Goal: Task Accomplishment & Management: Manage account settings

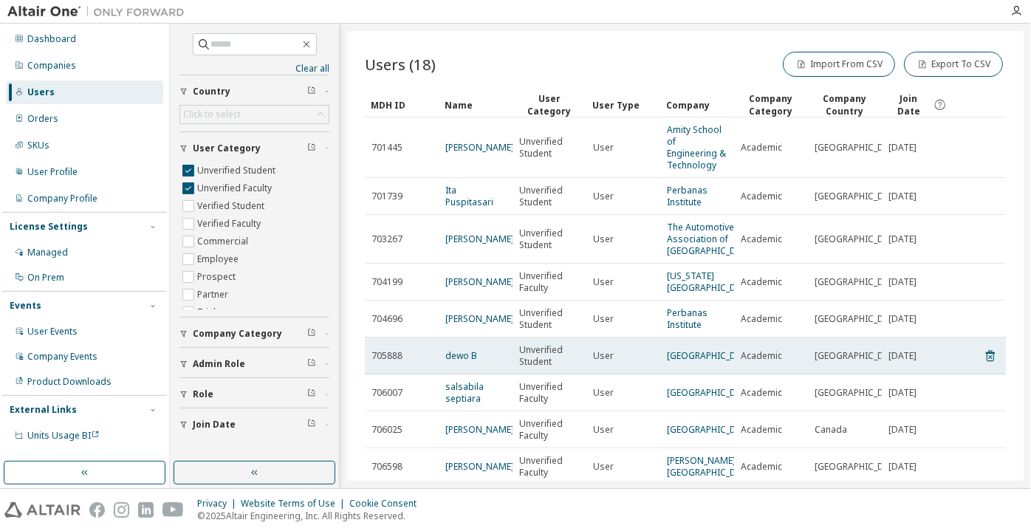
scroll to position [202, 0]
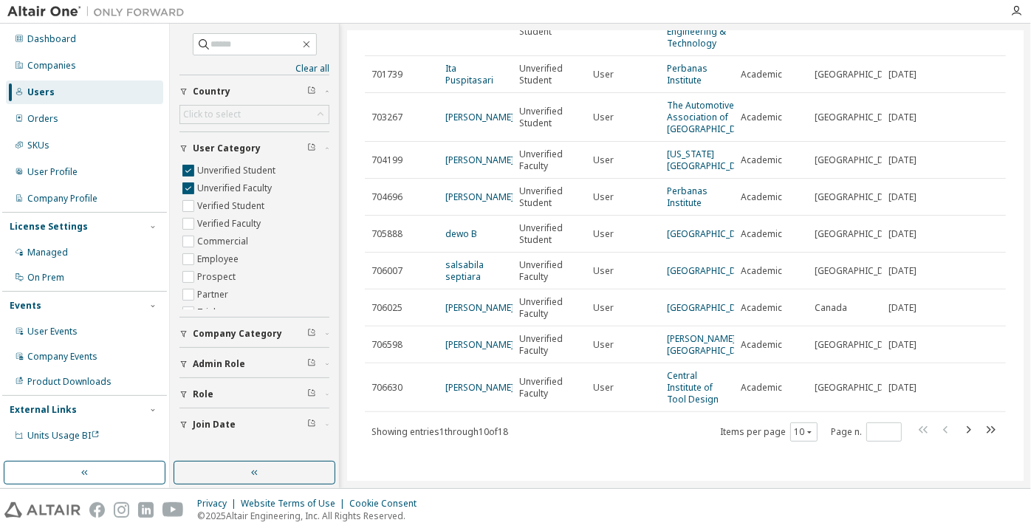
drag, startPoint x: 577, startPoint y: 409, endPoint x: 553, endPoint y: 424, distance: 28.3
drag, startPoint x: 553, startPoint y: 424, endPoint x: 614, endPoint y: 464, distance: 73.1
click at [614, 464] on div "Users (18) Import From CSV Export To CSV Clear Load Save Save As Field Operator…" at bounding box center [685, 256] width 676 height 450
click at [794, 427] on button "10" at bounding box center [804, 432] width 20 height 12
click at [787, 405] on div "100" at bounding box center [797, 413] width 118 height 18
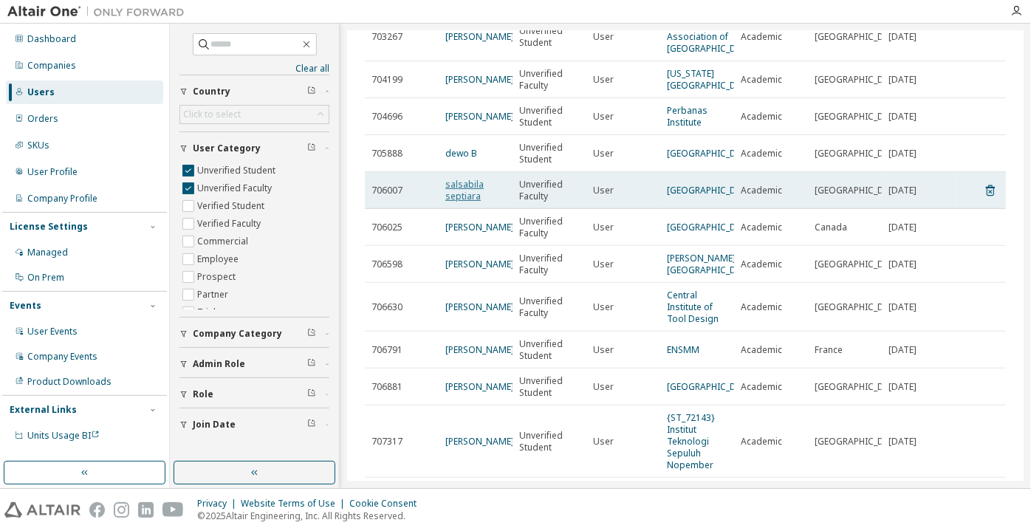
click at [470, 202] on link "salsabila septiara" at bounding box center [464, 190] width 38 height 24
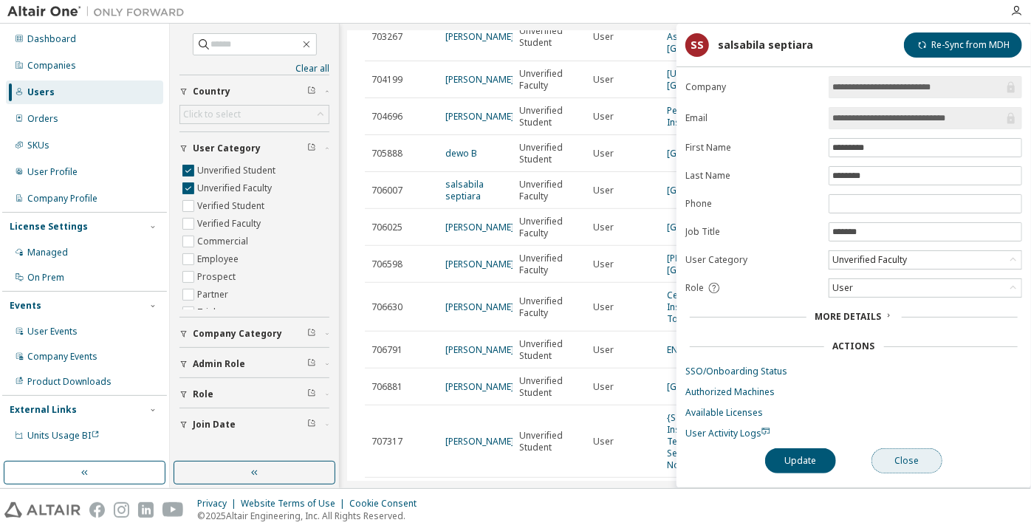
click at [889, 456] on button "Close" at bounding box center [906, 460] width 71 height 25
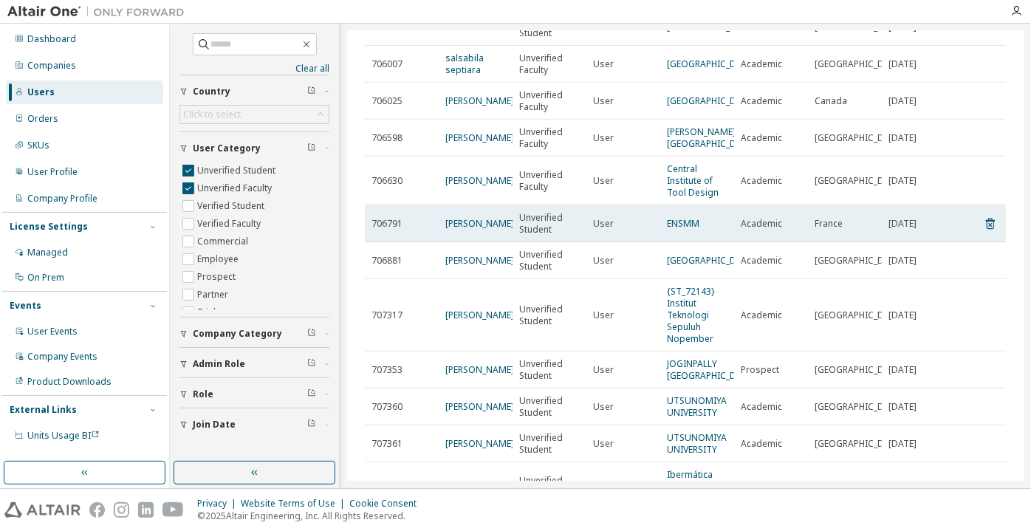
scroll to position [337, 0]
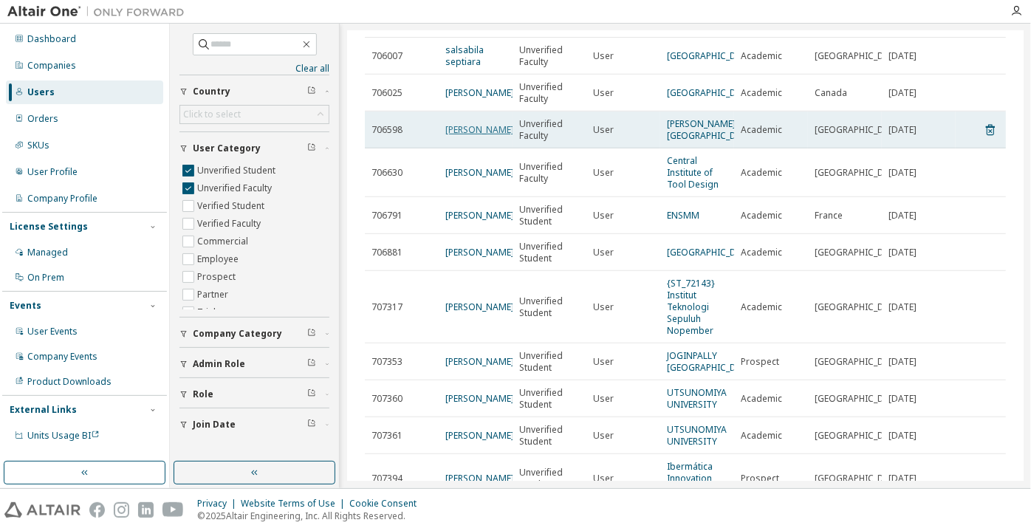
click at [472, 136] on link "[PERSON_NAME]" at bounding box center [479, 129] width 69 height 13
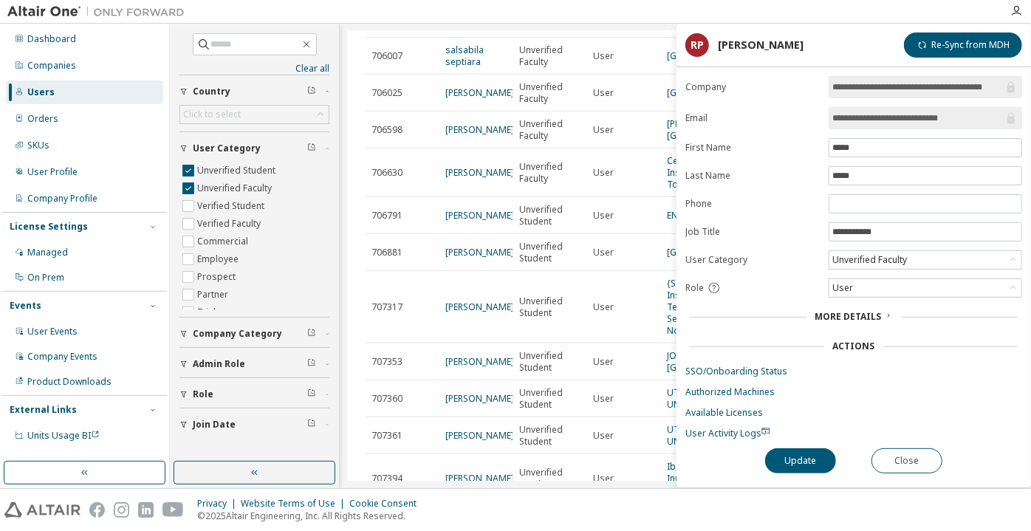
drag, startPoint x: 963, startPoint y: 117, endPoint x: 881, endPoint y: 114, distance: 81.2
click at [881, 114] on input "**********" at bounding box center [917, 118] width 171 height 15
drag, startPoint x: 884, startPoint y: 87, endPoint x: 1020, endPoint y: 89, distance: 136.6
click at [1020, 89] on span "**********" at bounding box center [924, 87] width 193 height 22
click at [898, 459] on button "Close" at bounding box center [906, 460] width 71 height 25
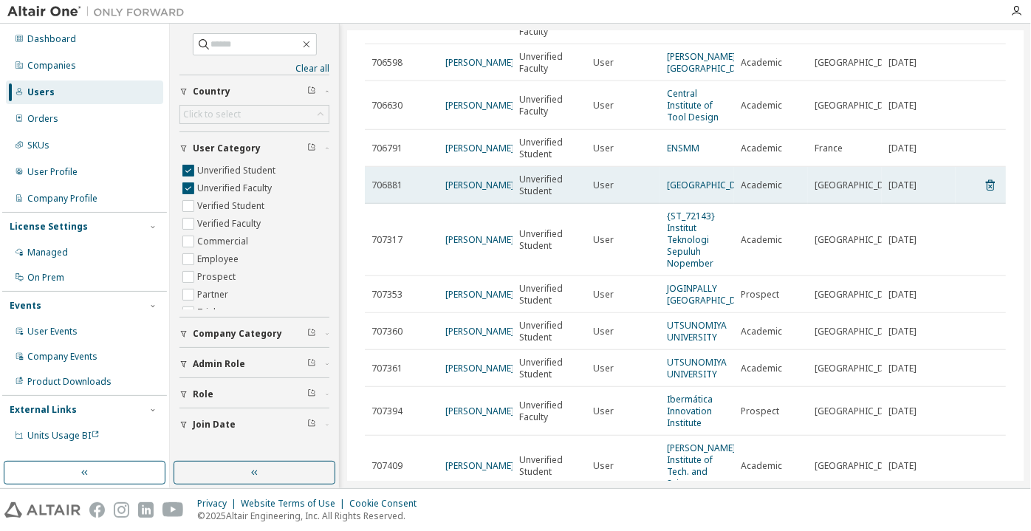
scroll to position [471, 0]
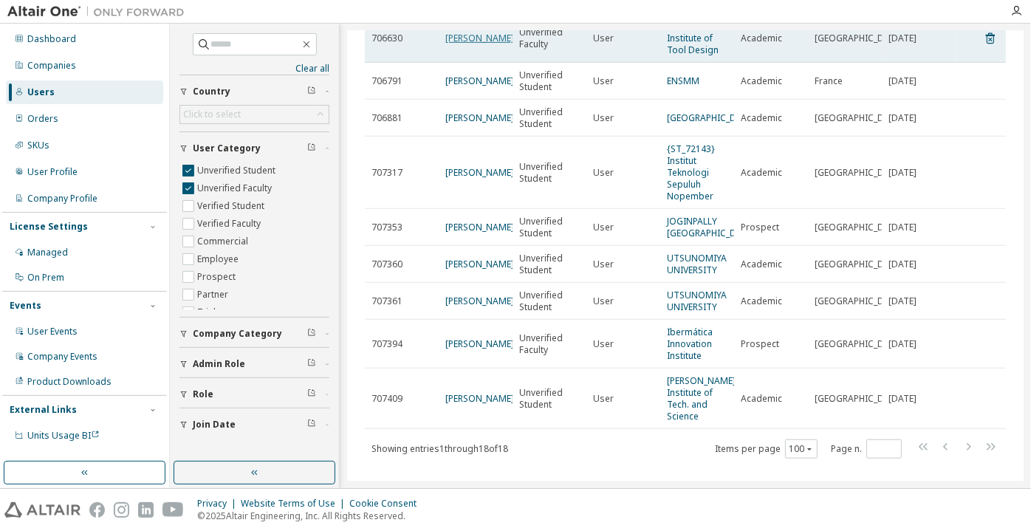
click at [456, 44] on link "[PERSON_NAME]" at bounding box center [479, 38] width 69 height 13
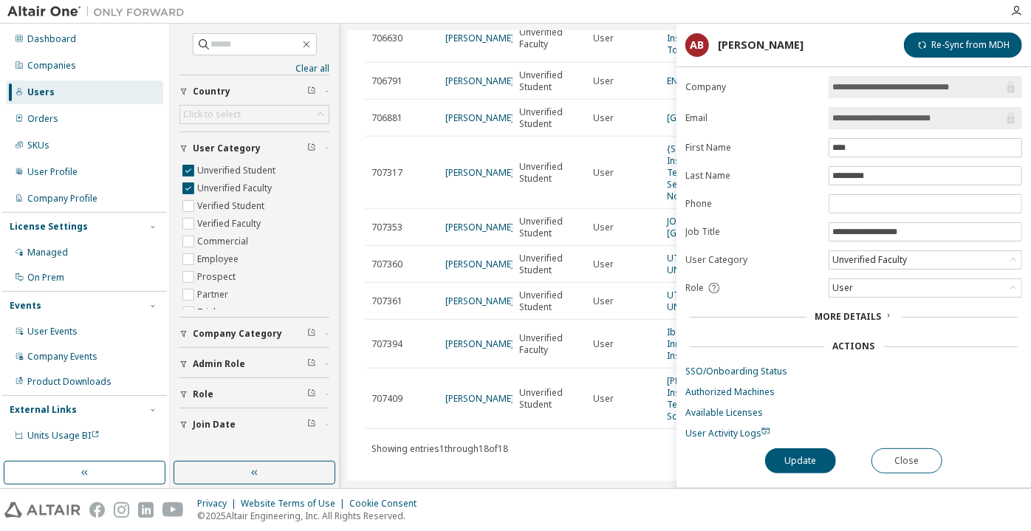
drag, startPoint x: 955, startPoint y: 119, endPoint x: 896, endPoint y: 120, distance: 59.8
click at [896, 120] on input "**********" at bounding box center [917, 118] width 171 height 15
click at [897, 466] on button "Close" at bounding box center [906, 460] width 71 height 25
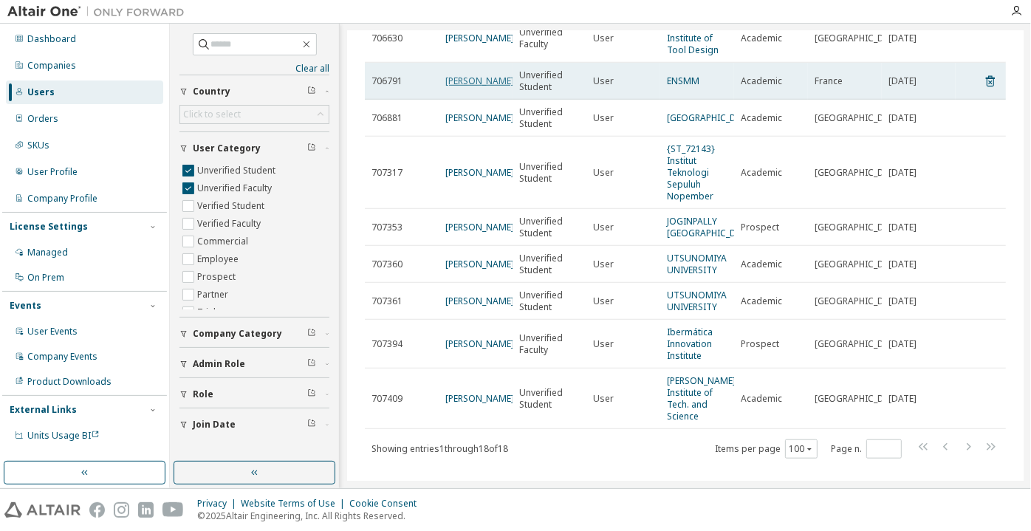
click at [484, 87] on link "Loris Rozalen" at bounding box center [479, 81] width 69 height 13
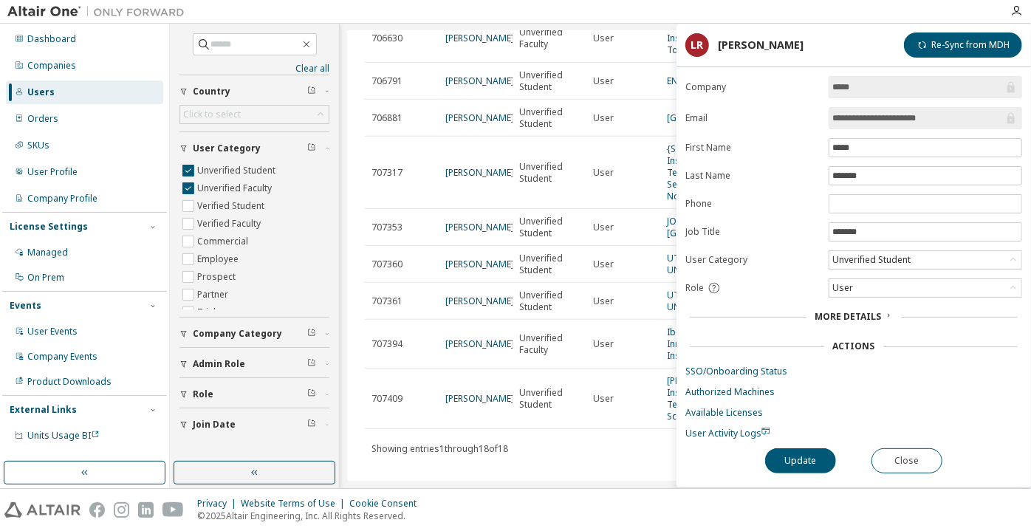
drag, startPoint x: 937, startPoint y: 114, endPoint x: 890, endPoint y: 115, distance: 46.5
click at [890, 115] on input "**********" at bounding box center [917, 118] width 171 height 15
click at [724, 430] on span "User Activity Logs" at bounding box center [727, 433] width 85 height 13
click at [919, 456] on button "Close" at bounding box center [906, 460] width 71 height 25
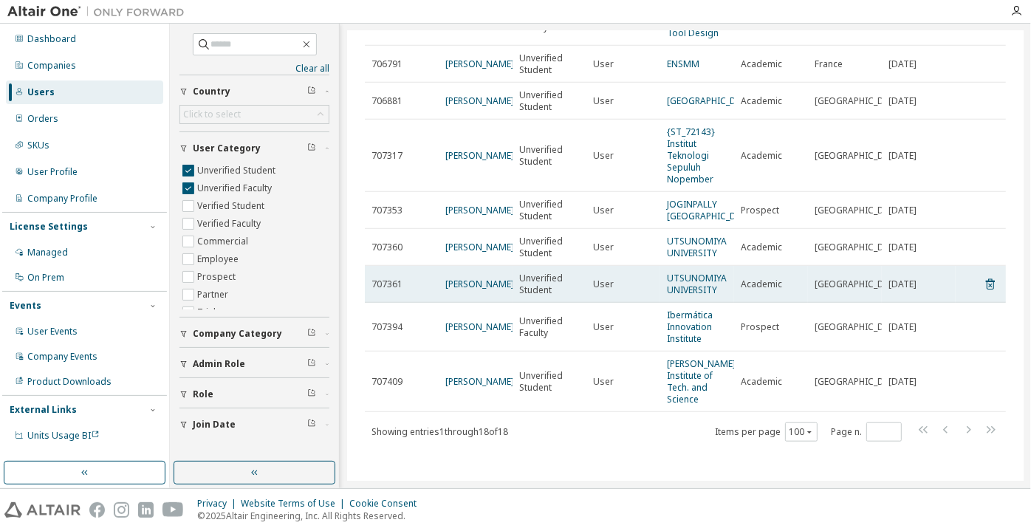
scroll to position [538, 0]
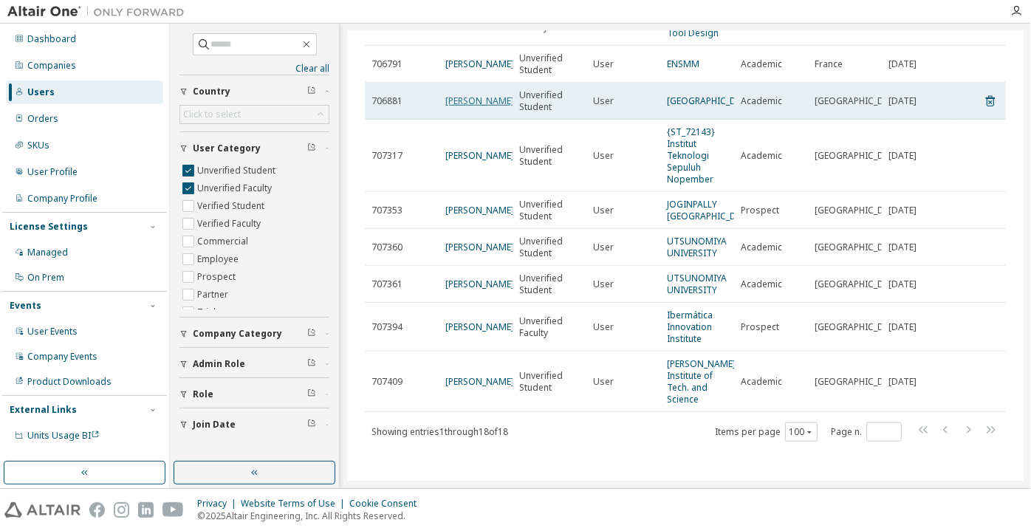
click at [465, 107] on link "[PERSON_NAME]" at bounding box center [479, 100] width 69 height 13
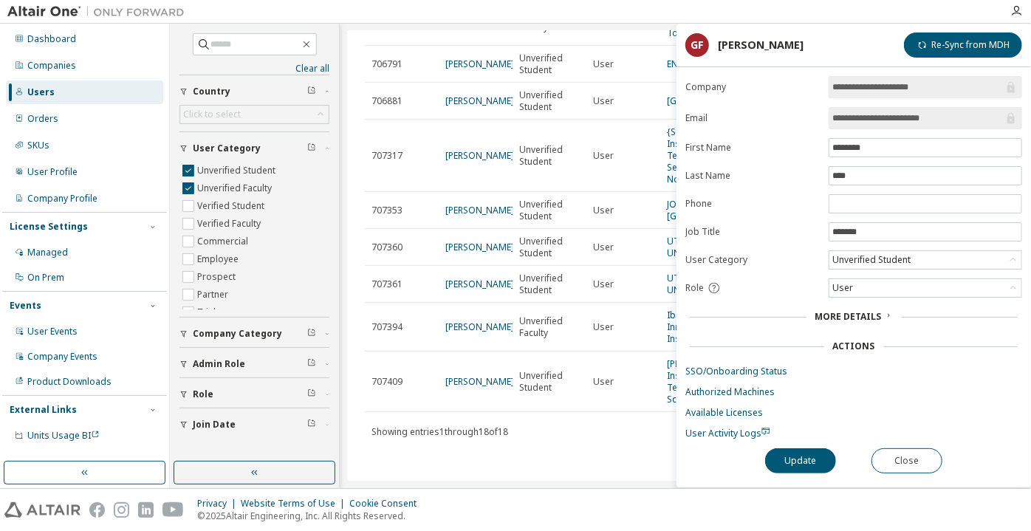
drag, startPoint x: 945, startPoint y: 115, endPoint x: 870, endPoint y: 127, distance: 75.5
click at [870, 127] on span "**********" at bounding box center [924, 118] width 193 height 22
click at [845, 121] on input "**********" at bounding box center [917, 118] width 171 height 15
click at [845, 122] on input "**********" at bounding box center [917, 118] width 171 height 15
click at [845, 121] on input "**********" at bounding box center [917, 118] width 171 height 15
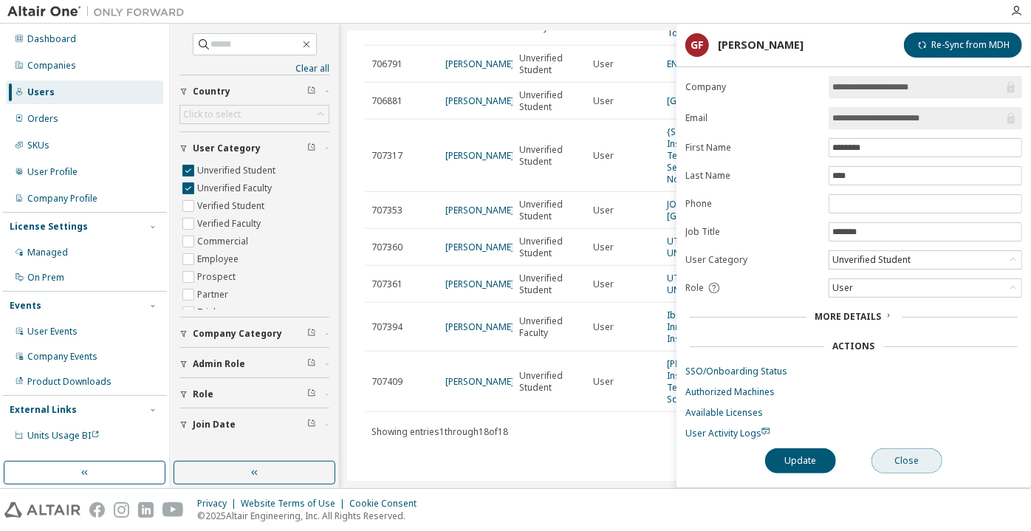
click at [907, 460] on button "Close" at bounding box center [906, 460] width 71 height 25
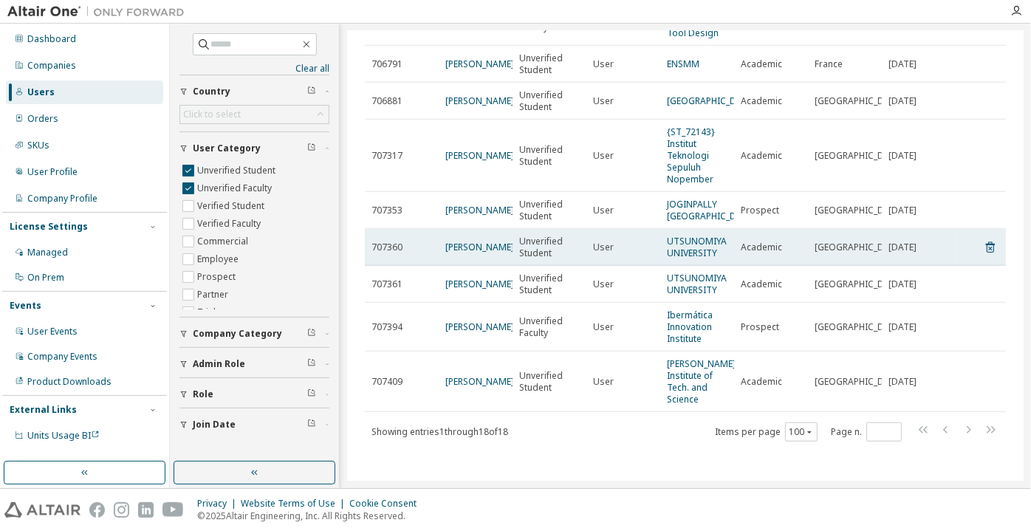
scroll to position [605, 0]
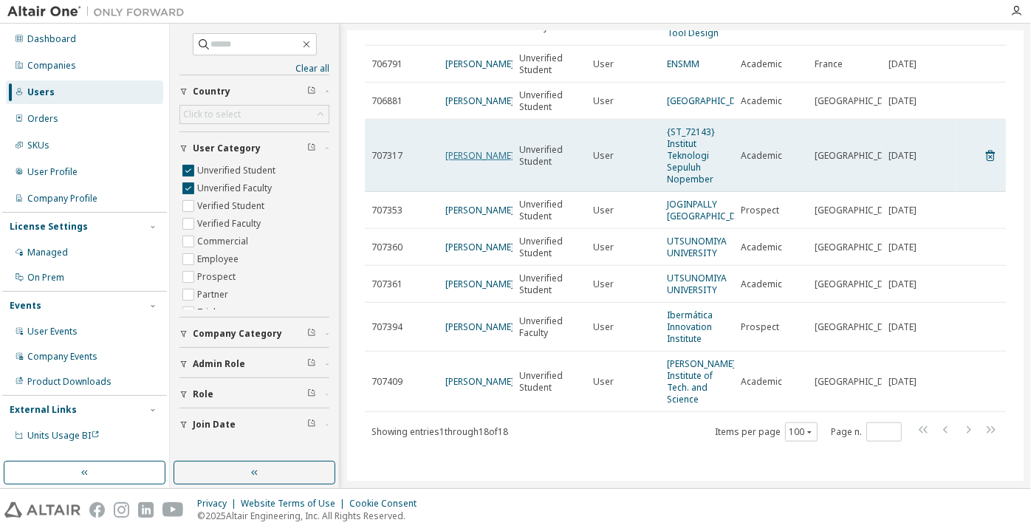
click at [462, 149] on link "[PERSON_NAME]" at bounding box center [479, 155] width 69 height 13
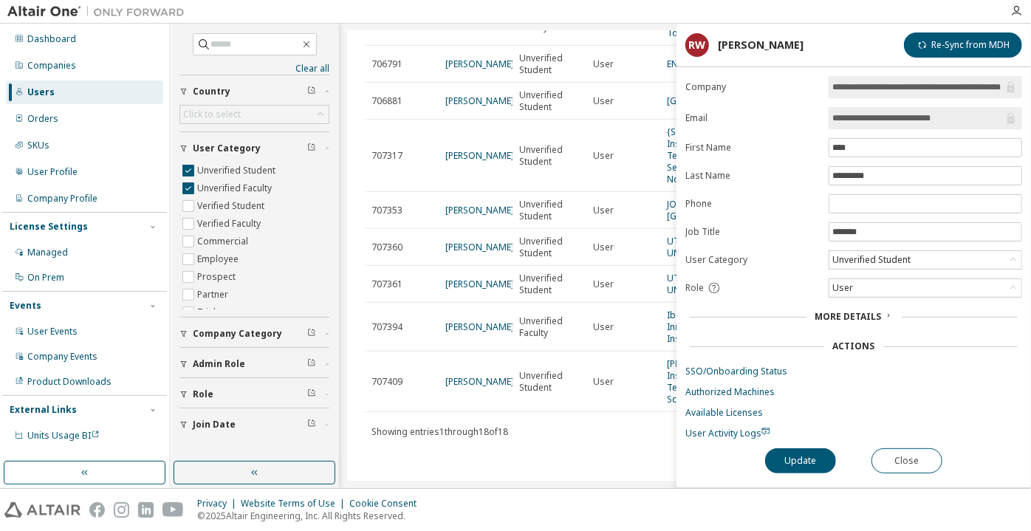
scroll to position [0, 32]
drag, startPoint x: 929, startPoint y: 83, endPoint x: 1021, endPoint y: 75, distance: 92.6
click at [1021, 76] on form "**********" at bounding box center [853, 257] width 337 height 363
drag, startPoint x: 963, startPoint y: 120, endPoint x: 901, endPoint y: 140, distance: 64.4
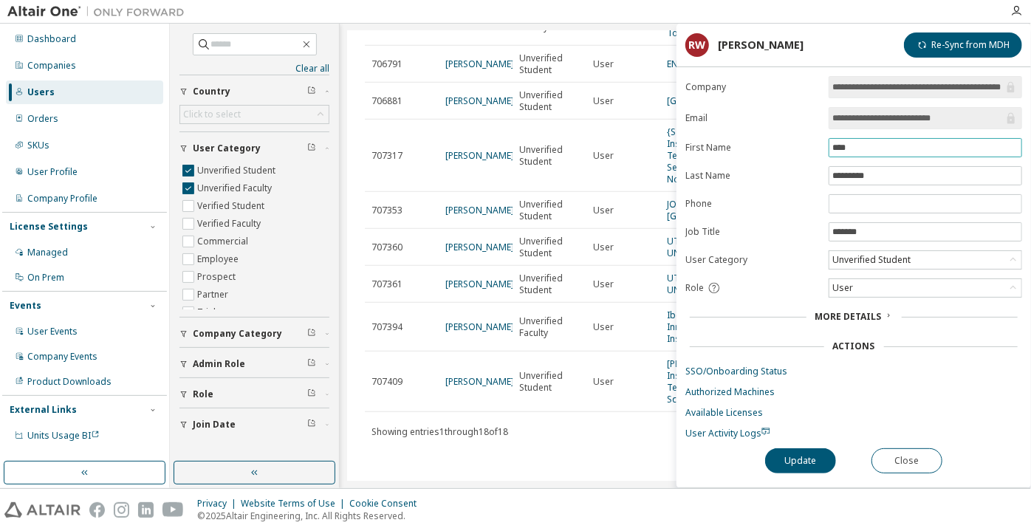
click at [901, 139] on form "**********" at bounding box center [853, 257] width 337 height 363
click at [865, 124] on span "**********" at bounding box center [924, 118] width 193 height 22
click at [882, 467] on button "Close" at bounding box center [906, 460] width 71 height 25
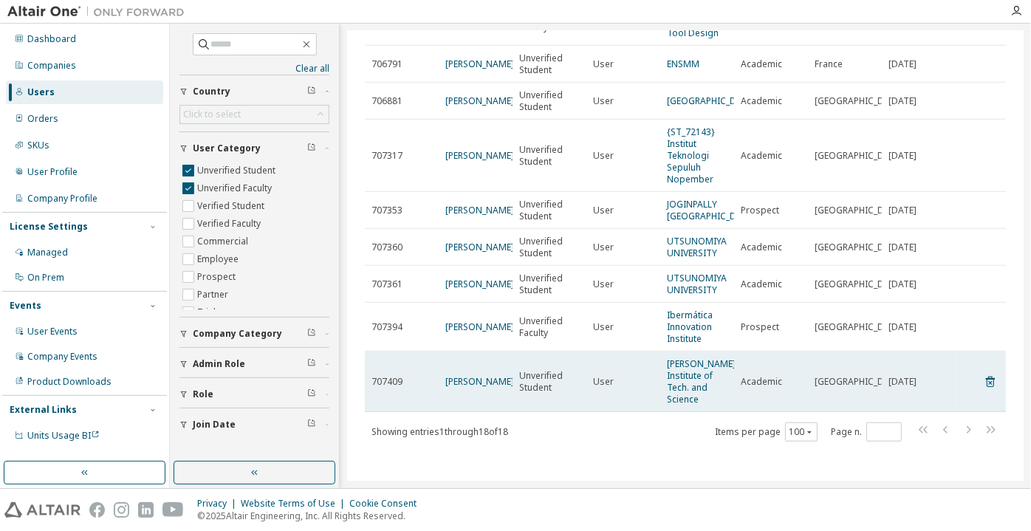
scroll to position [616, 0]
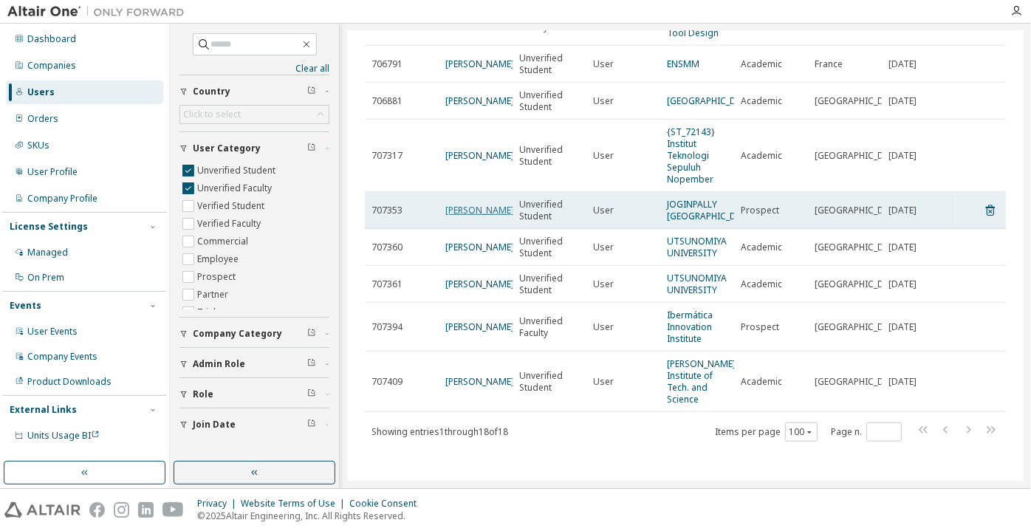
click at [453, 204] on link "[PERSON_NAME]" at bounding box center [479, 210] width 69 height 13
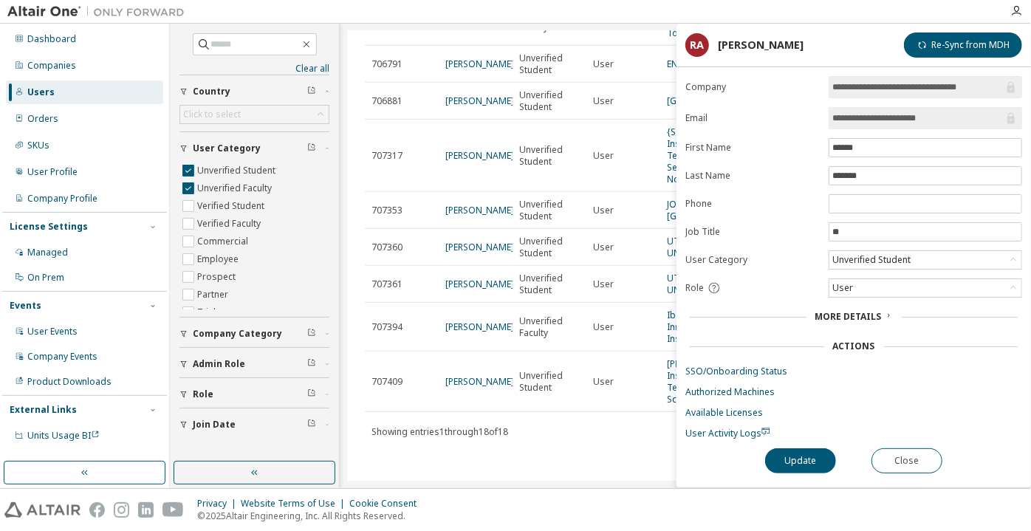
drag, startPoint x: 938, startPoint y: 113, endPoint x: 887, endPoint y: 111, distance: 51.7
click at [887, 111] on input "**********" at bounding box center [917, 118] width 171 height 15
click at [914, 459] on button "Close" at bounding box center [906, 460] width 71 height 25
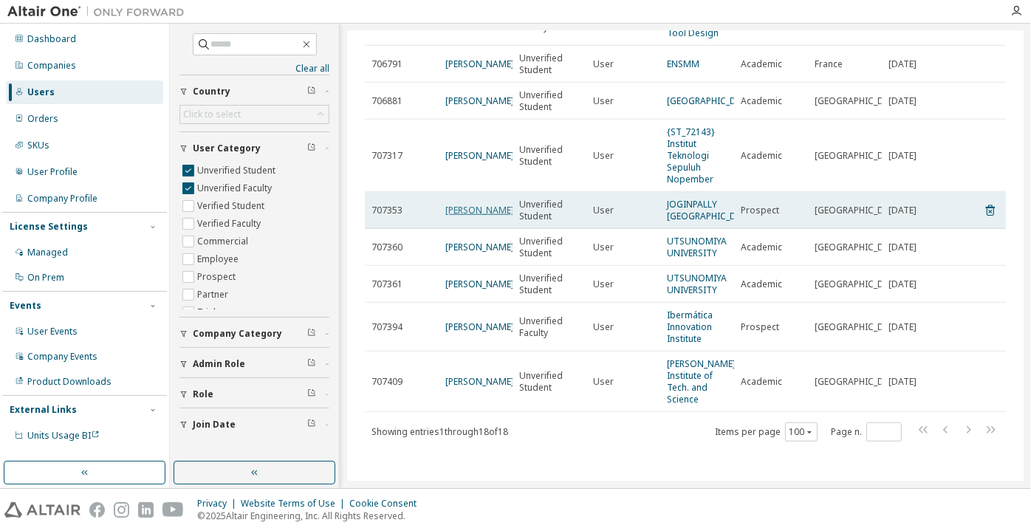
click at [470, 204] on link "[PERSON_NAME]" at bounding box center [479, 210] width 69 height 13
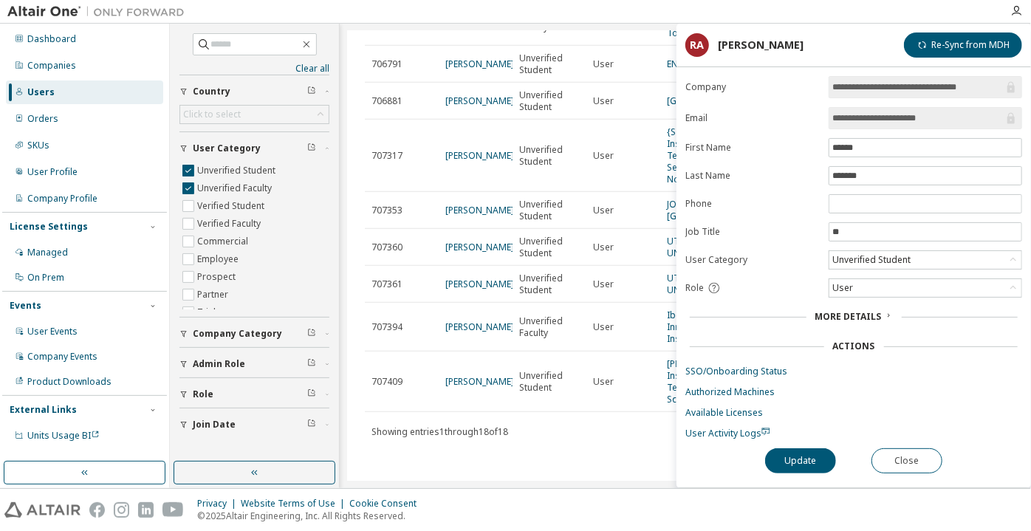
drag, startPoint x: 945, startPoint y: 119, endPoint x: 889, endPoint y: 117, distance: 56.1
click at [889, 117] on input "**********" at bounding box center [917, 118] width 171 height 15
click at [893, 467] on button "Close" at bounding box center [906, 460] width 71 height 25
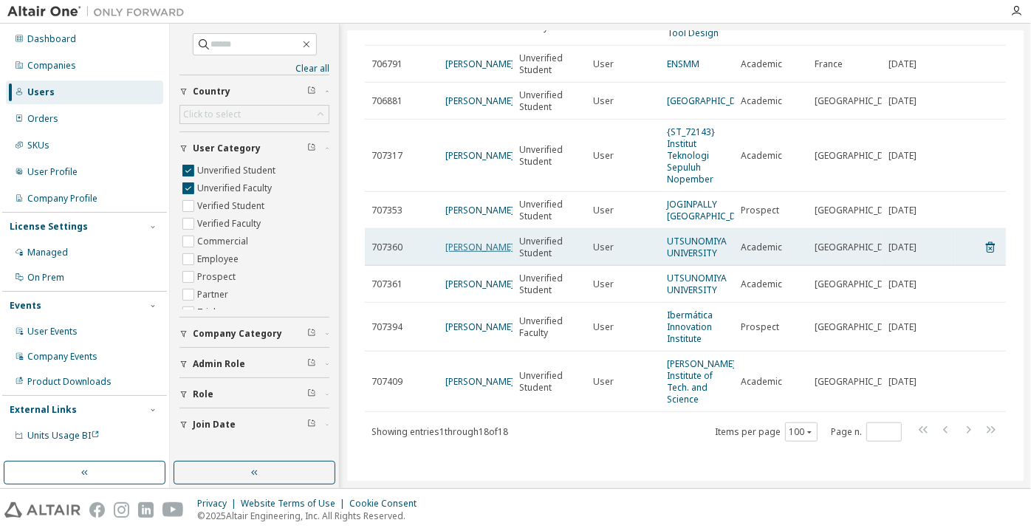
click at [458, 241] on link "sota fujiwara" at bounding box center [479, 247] width 69 height 13
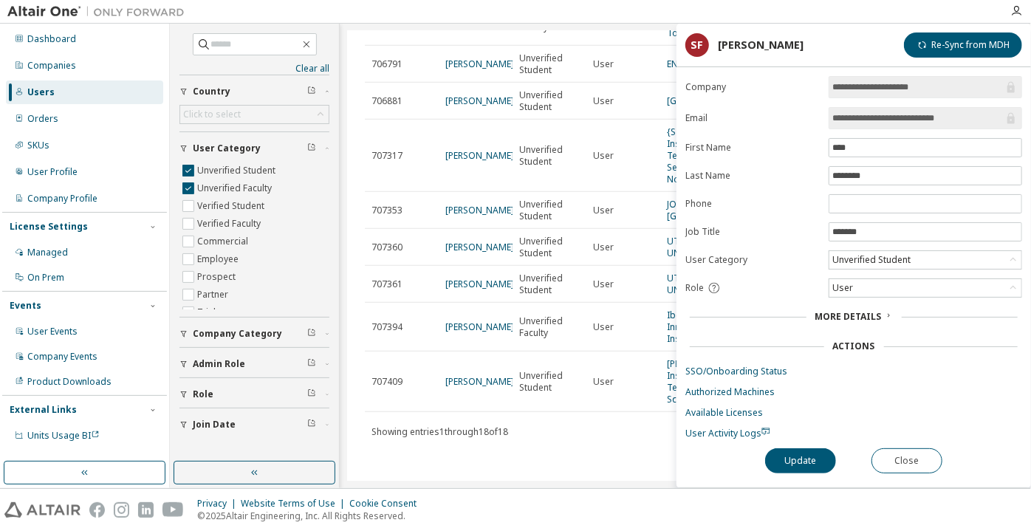
drag, startPoint x: 967, startPoint y: 120, endPoint x: 871, endPoint y: 129, distance: 96.5
click at [872, 129] on form "**********" at bounding box center [853, 257] width 337 height 363
click at [893, 451] on button "Close" at bounding box center [906, 460] width 71 height 25
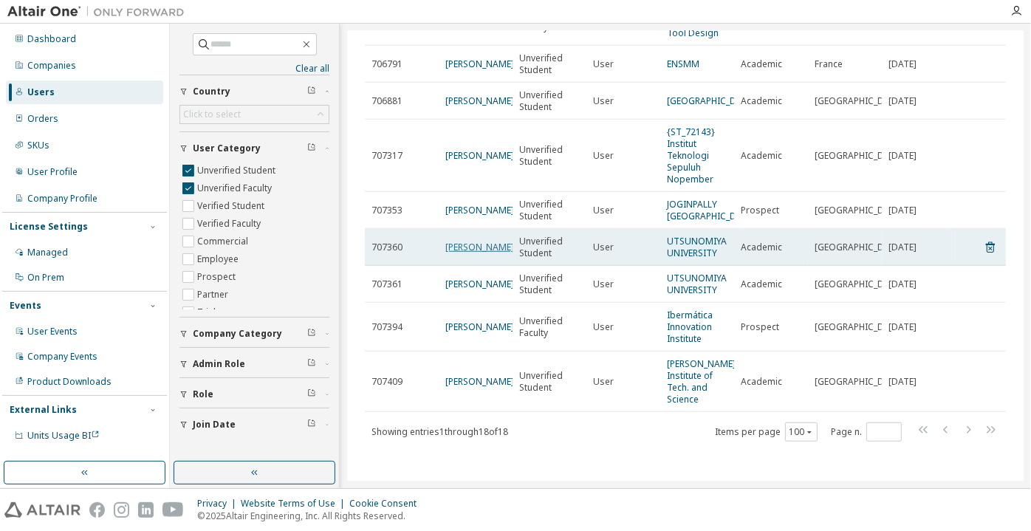
click at [466, 241] on link "sota fujiwara" at bounding box center [479, 247] width 69 height 13
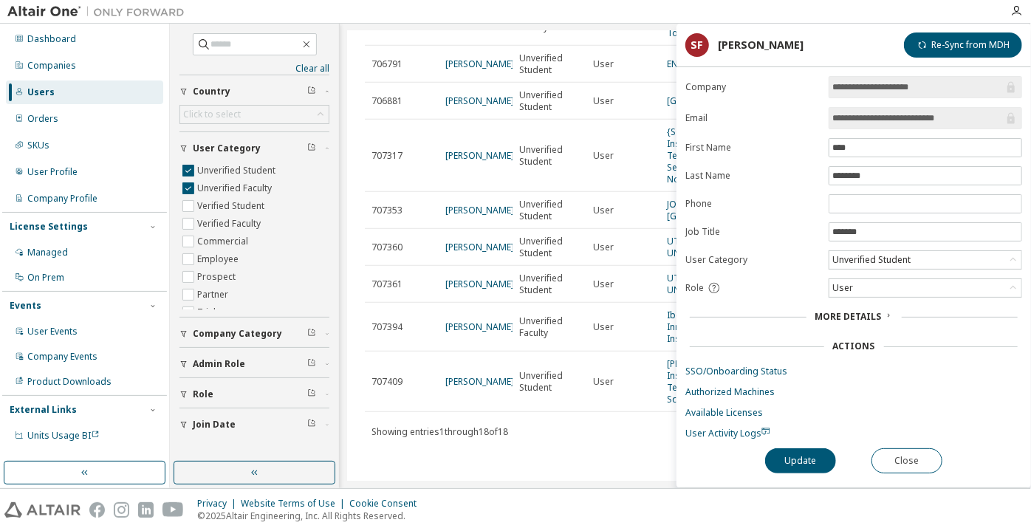
drag, startPoint x: 873, startPoint y: 114, endPoint x: 969, endPoint y: 104, distance: 96.5
click at [969, 104] on form "**********" at bounding box center [853, 257] width 337 height 363
click at [898, 466] on button "Close" at bounding box center [906, 460] width 71 height 25
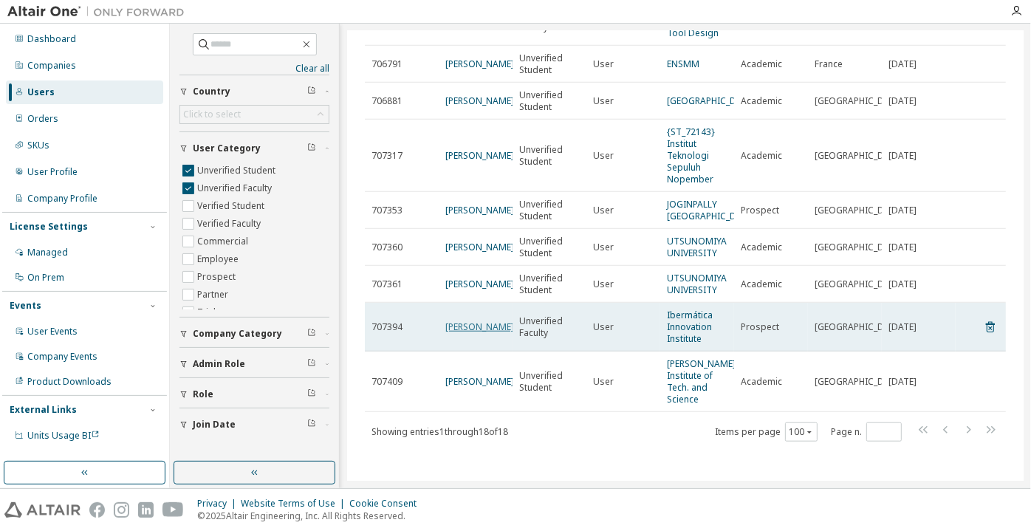
click at [478, 303] on td "[PERSON_NAME]" at bounding box center [476, 327] width 74 height 49
click at [474, 320] on link "[PERSON_NAME]" at bounding box center [479, 326] width 69 height 13
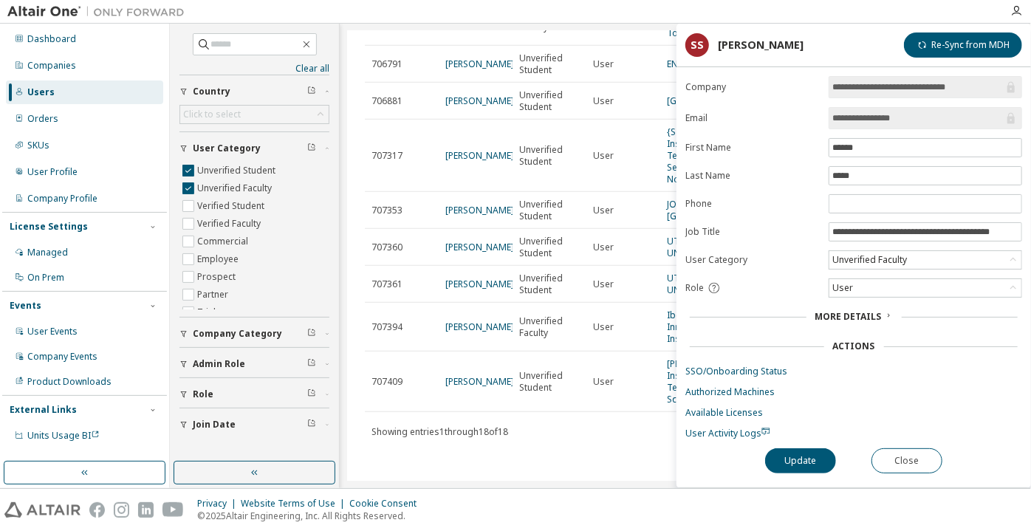
drag, startPoint x: 910, startPoint y: 116, endPoint x: 863, endPoint y: 123, distance: 47.1
click at [863, 123] on input "**********" at bounding box center [917, 118] width 171 height 15
drag, startPoint x: 941, startPoint y: 230, endPoint x: 1030, endPoint y: 225, distance: 89.4
click at [1030, 225] on div "**********" at bounding box center [853, 281] width 354 height 411
drag, startPoint x: 932, startPoint y: 464, endPoint x: 919, endPoint y: 461, distance: 13.8
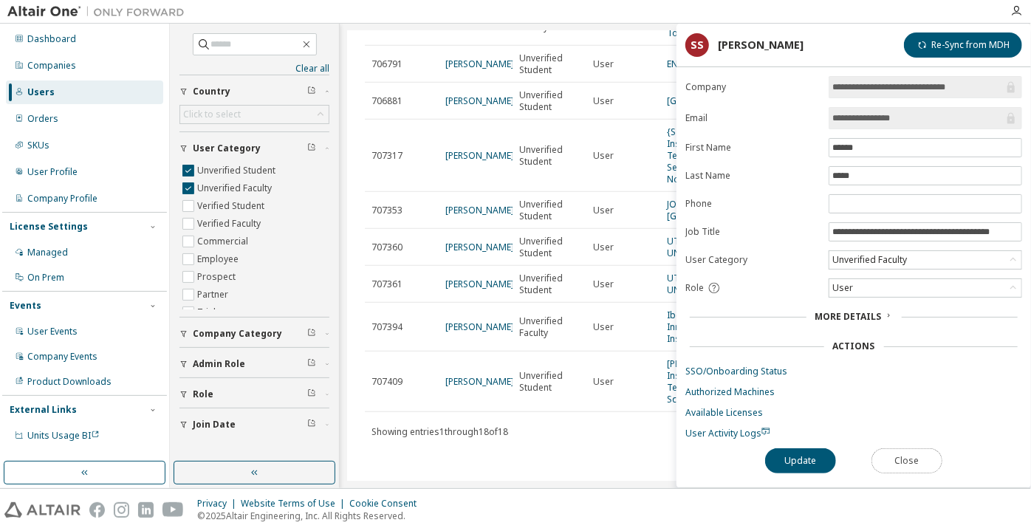
click at [932, 465] on button "Close" at bounding box center [906, 460] width 71 height 25
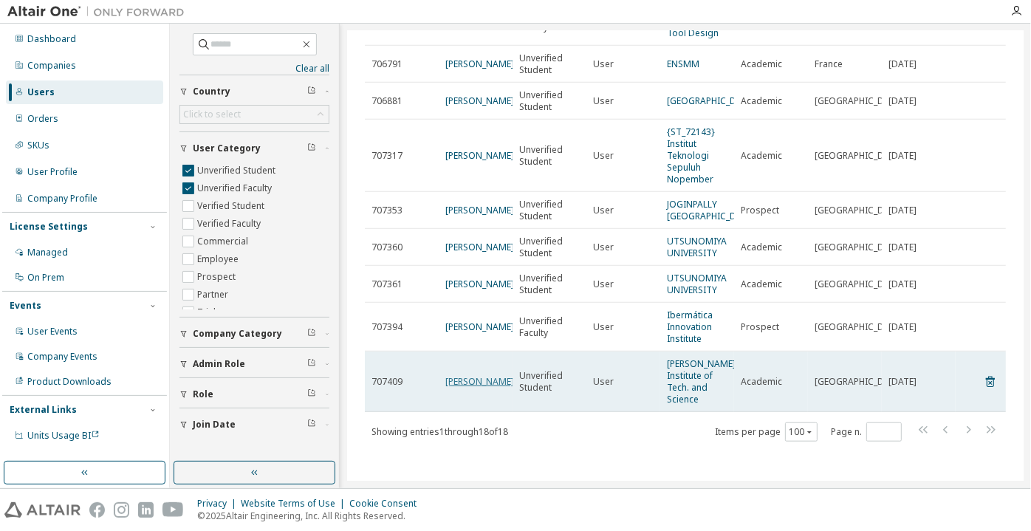
click at [454, 375] on link "[PERSON_NAME]" at bounding box center [479, 381] width 69 height 13
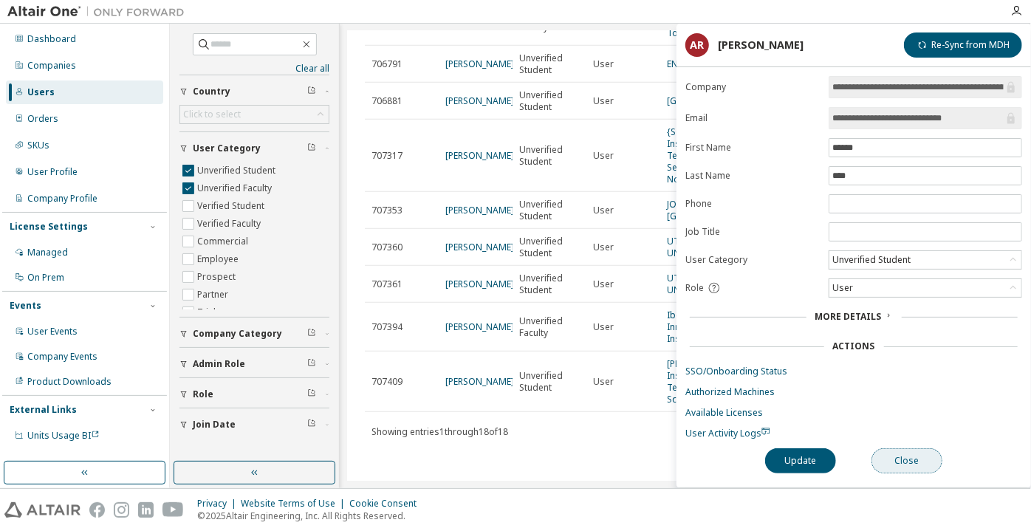
click at [911, 452] on button "Close" at bounding box center [906, 460] width 71 height 25
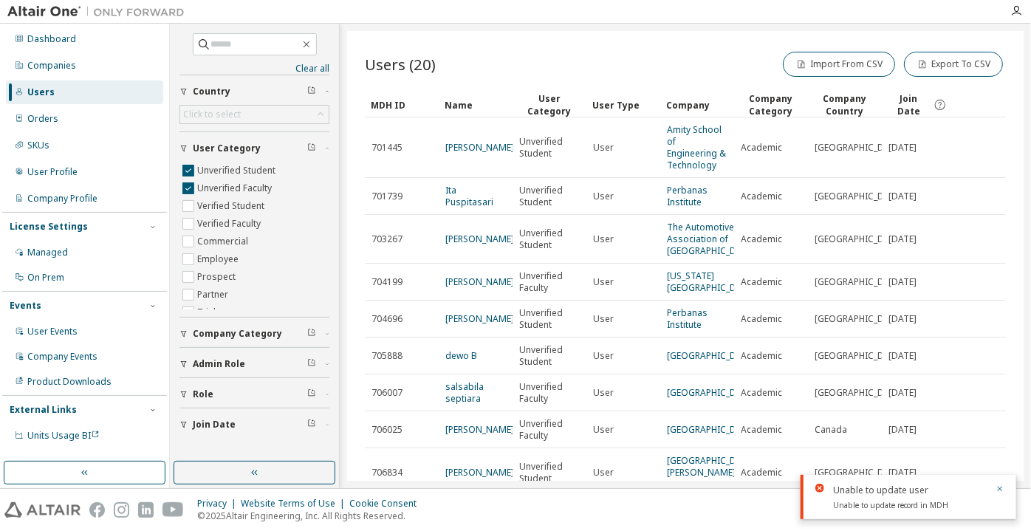
scroll to position [190, 0]
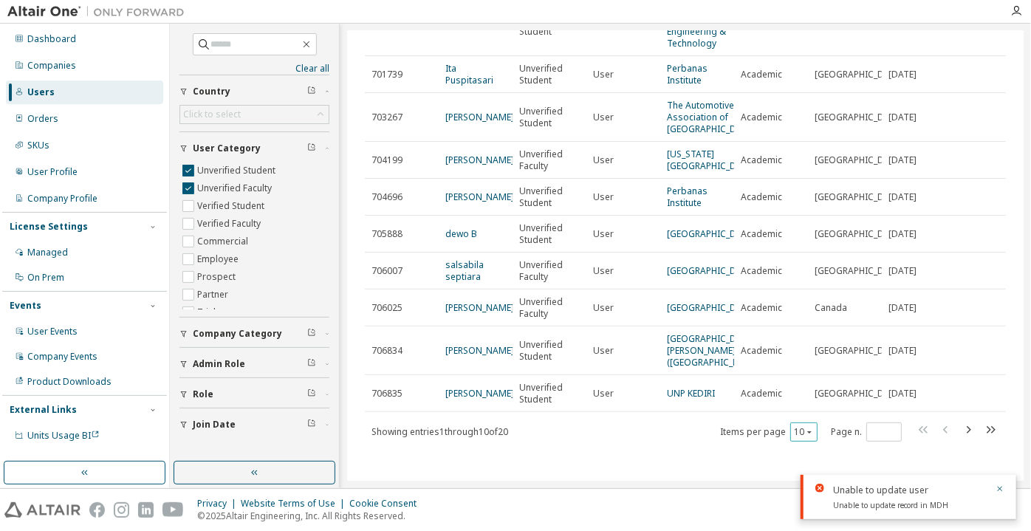
click at [805, 430] on icon "button" at bounding box center [809, 431] width 9 height 9
click at [791, 408] on div "100" at bounding box center [797, 413] width 118 height 18
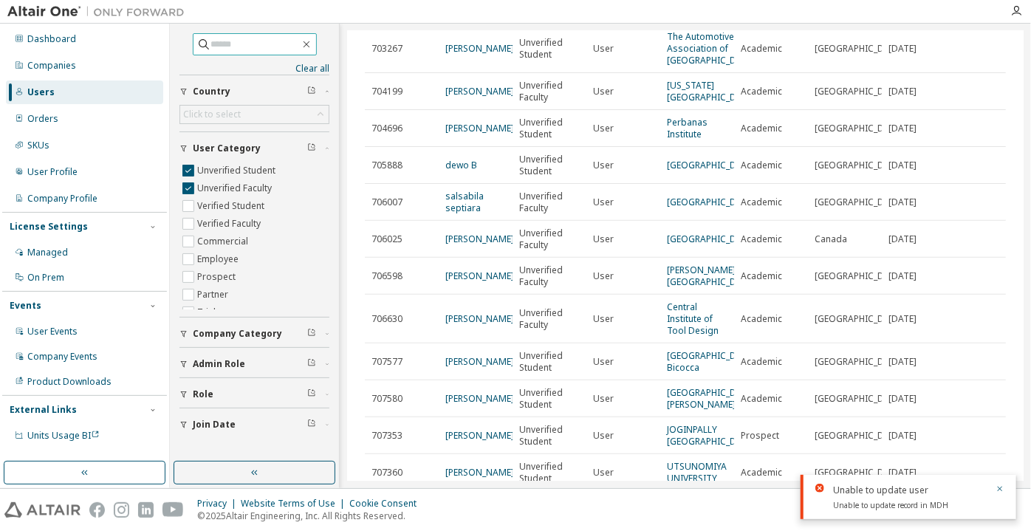
type button "100"
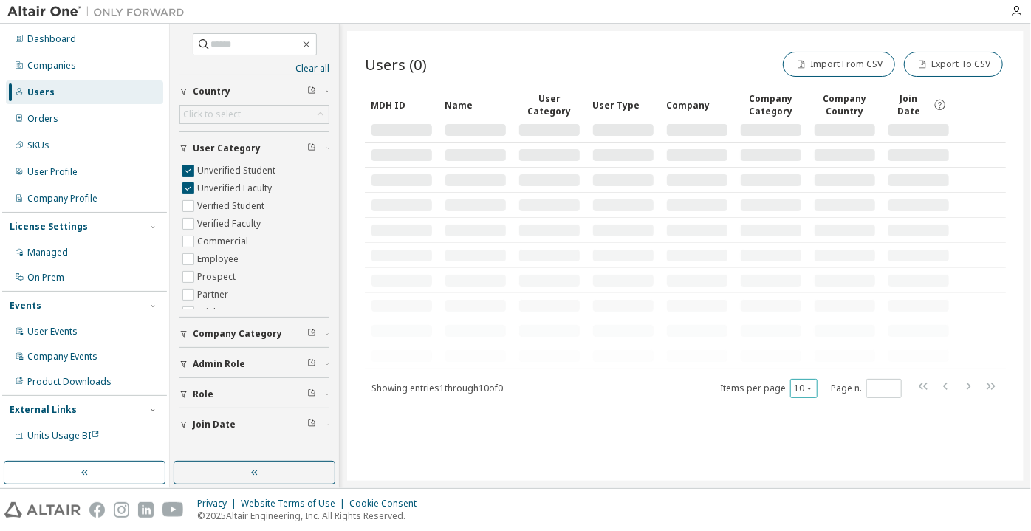
click at [807, 385] on icon "button" at bounding box center [809, 388] width 9 height 9
click at [817, 474] on div "100" at bounding box center [850, 478] width 118 height 18
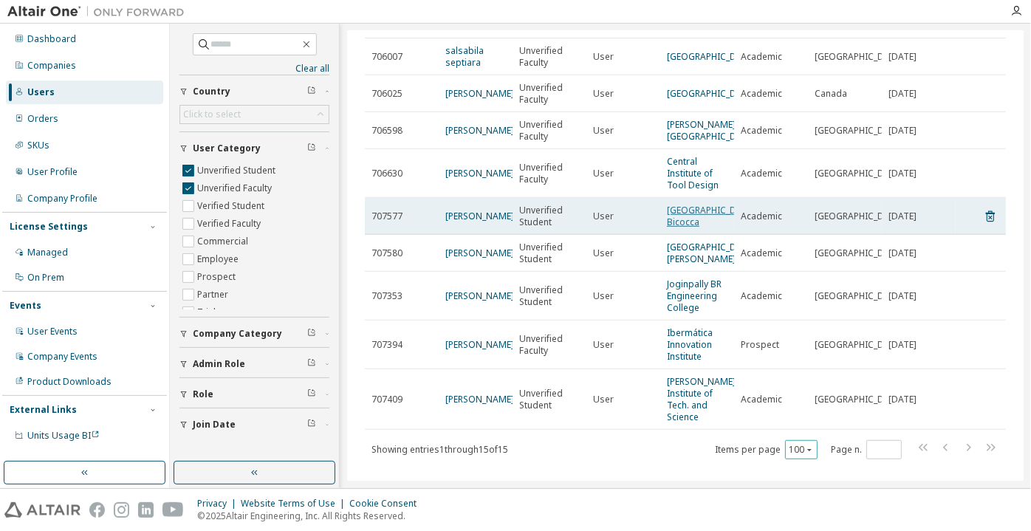
scroll to position [403, 0]
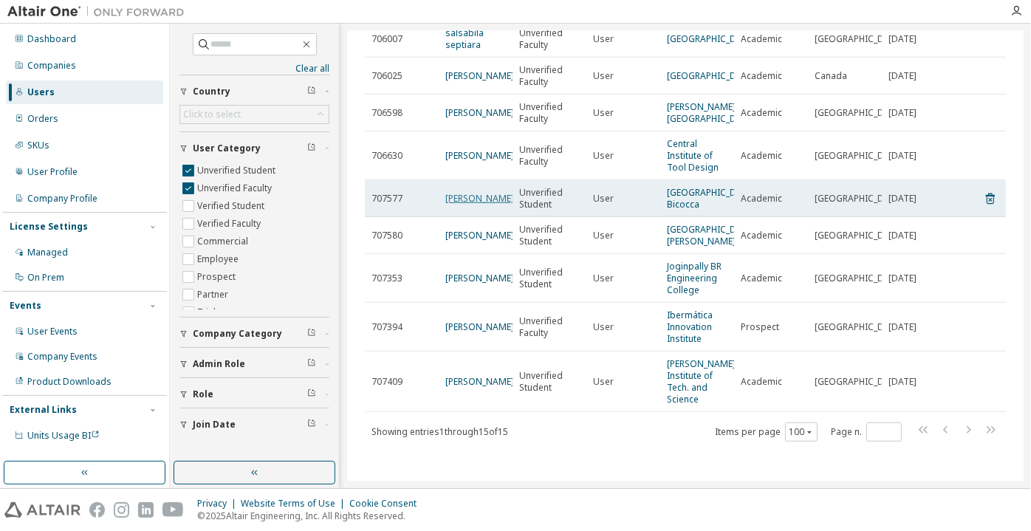
click at [471, 204] on link "[PERSON_NAME]" at bounding box center [479, 198] width 69 height 13
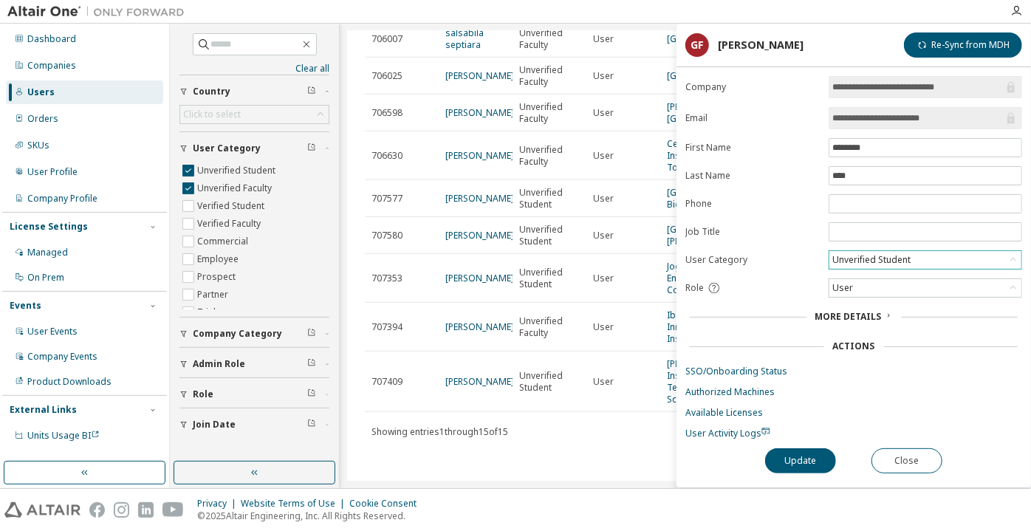
click at [890, 252] on div "Unverified Student" at bounding box center [871, 260] width 83 height 16
drag, startPoint x: 890, startPoint y: 295, endPoint x: 843, endPoint y: 345, distance: 68.4
click at [890, 296] on li "Verified Student" at bounding box center [924, 295] width 189 height 19
click at [797, 456] on button "Update" at bounding box center [800, 460] width 71 height 25
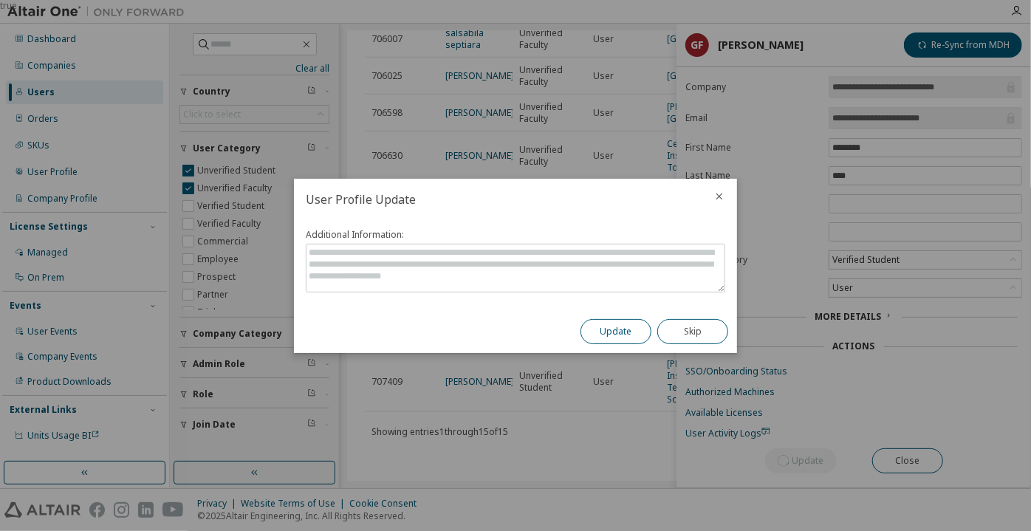
click at [629, 339] on button "Update" at bounding box center [615, 331] width 71 height 25
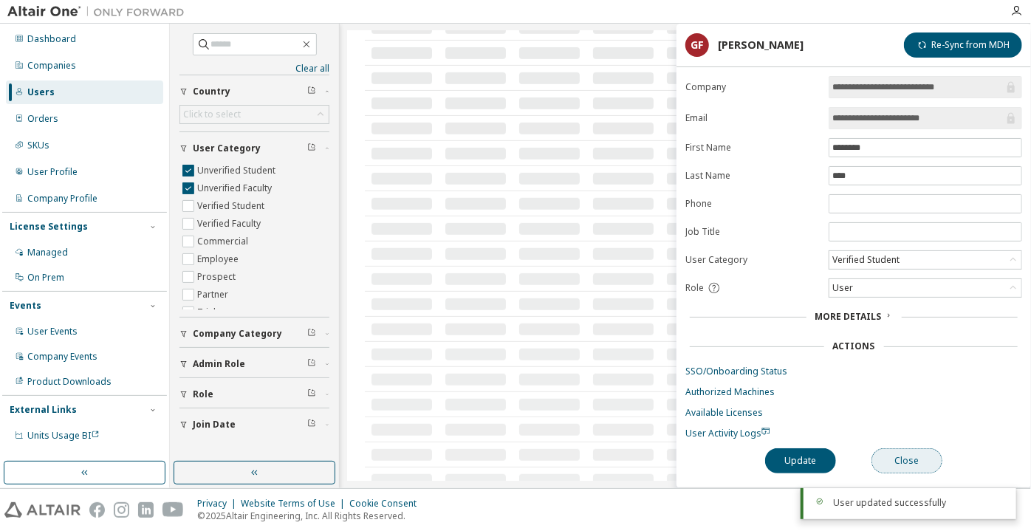
click at [932, 448] on button "Close" at bounding box center [906, 460] width 71 height 25
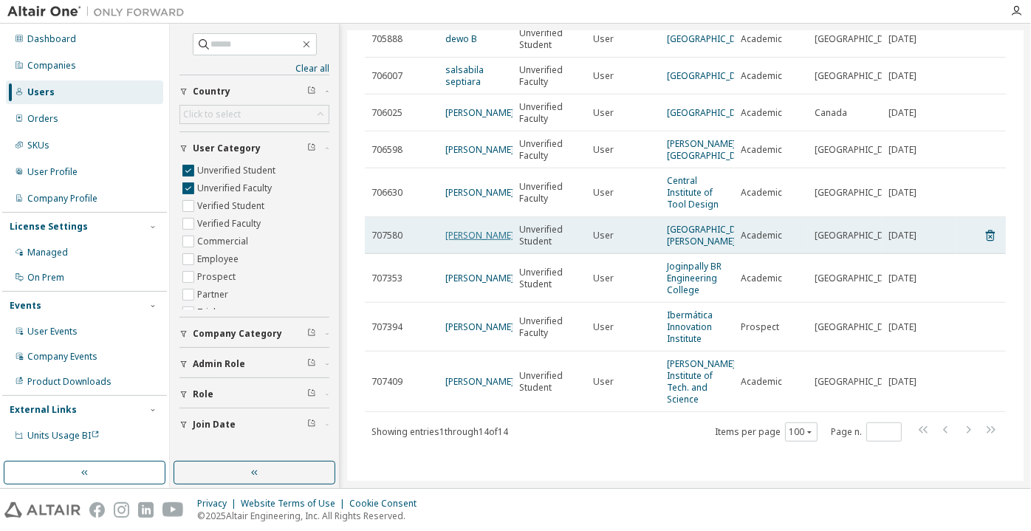
click at [456, 240] on link "[PERSON_NAME]" at bounding box center [479, 235] width 69 height 13
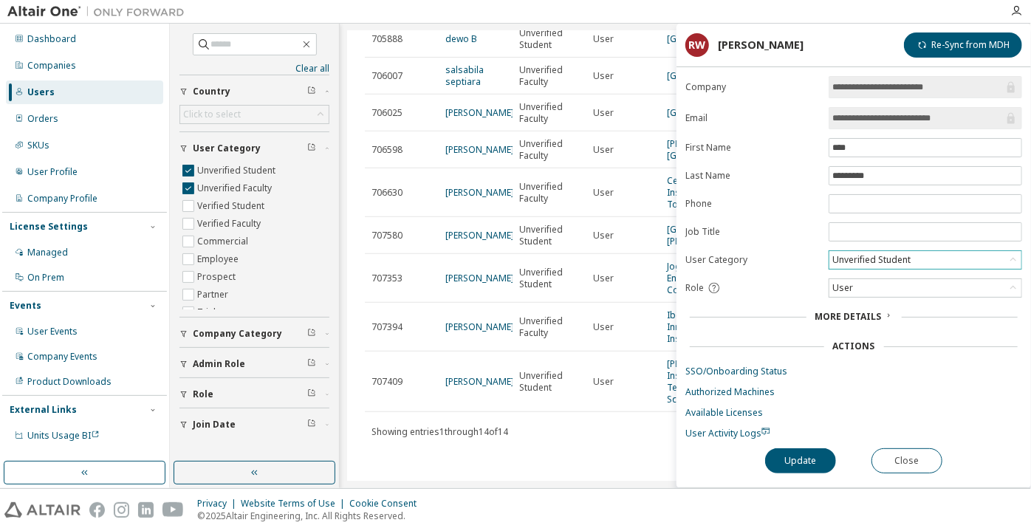
drag, startPoint x: 868, startPoint y: 255, endPoint x: 870, endPoint y: 263, distance: 7.5
click at [868, 256] on div "Unverified Student" at bounding box center [871, 260] width 83 height 16
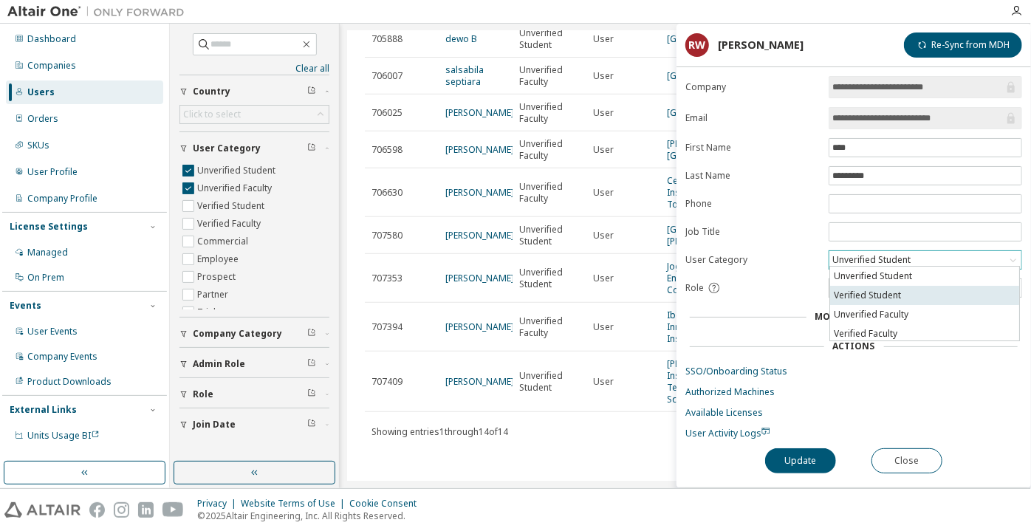
click at [876, 303] on li "Verified Student" at bounding box center [924, 295] width 189 height 19
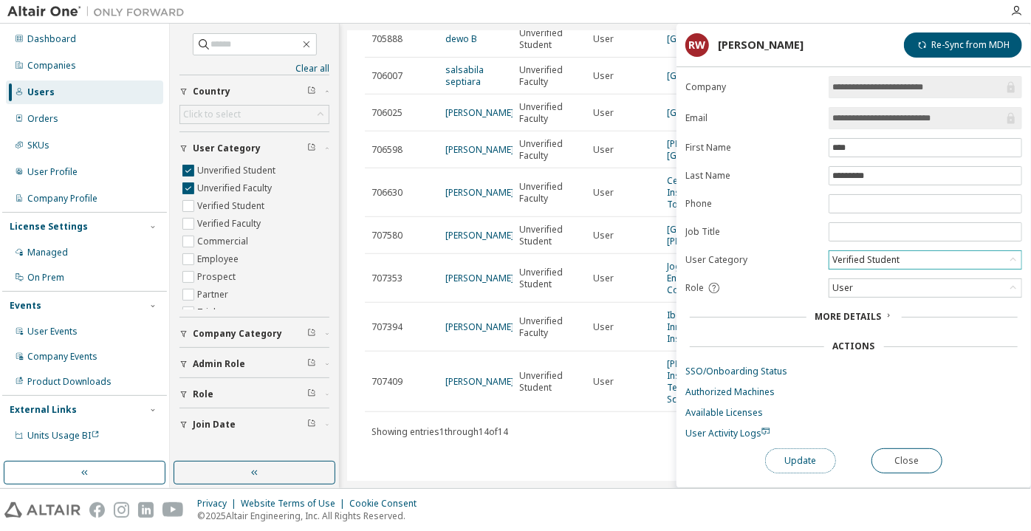
click at [809, 467] on button "Update" at bounding box center [800, 460] width 71 height 25
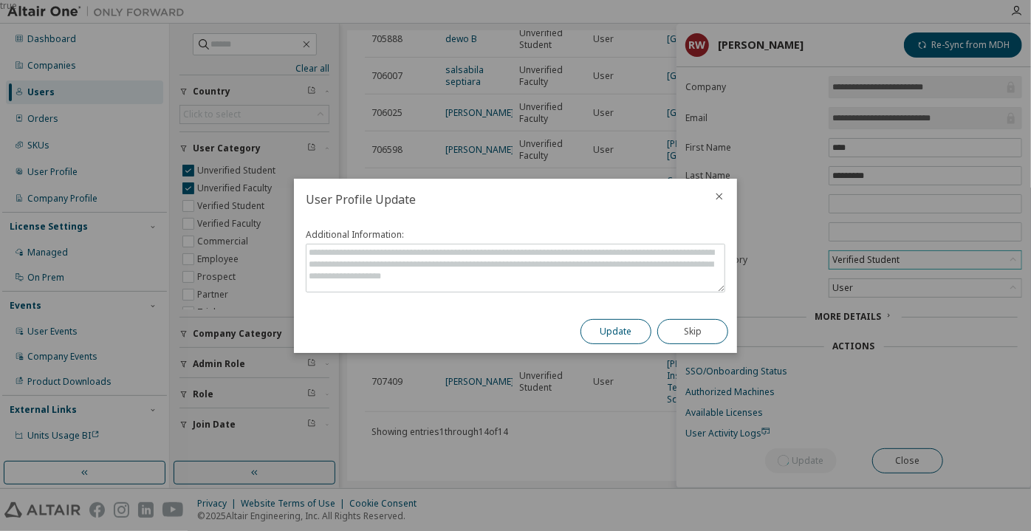
click at [644, 324] on button "Update" at bounding box center [615, 331] width 71 height 25
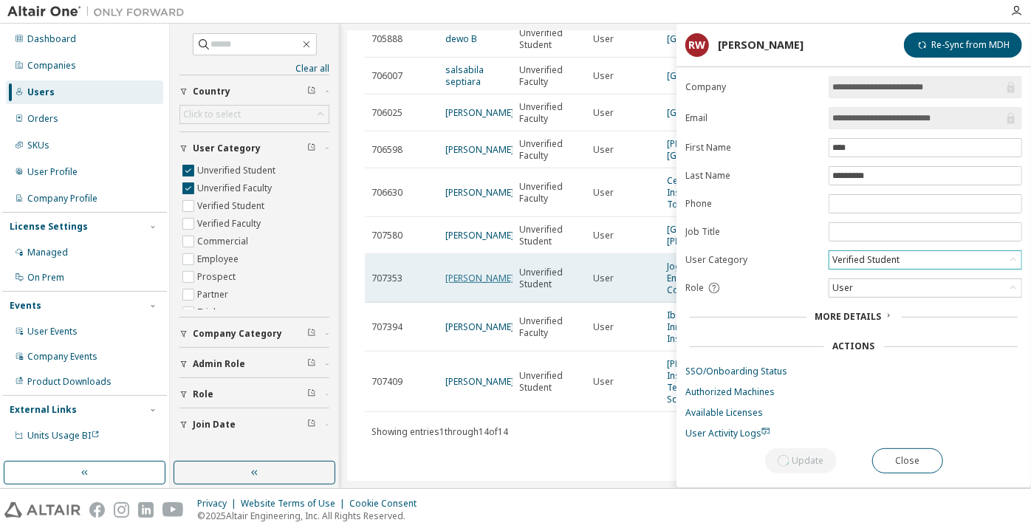
click at [453, 272] on link "[PERSON_NAME]" at bounding box center [479, 278] width 69 height 13
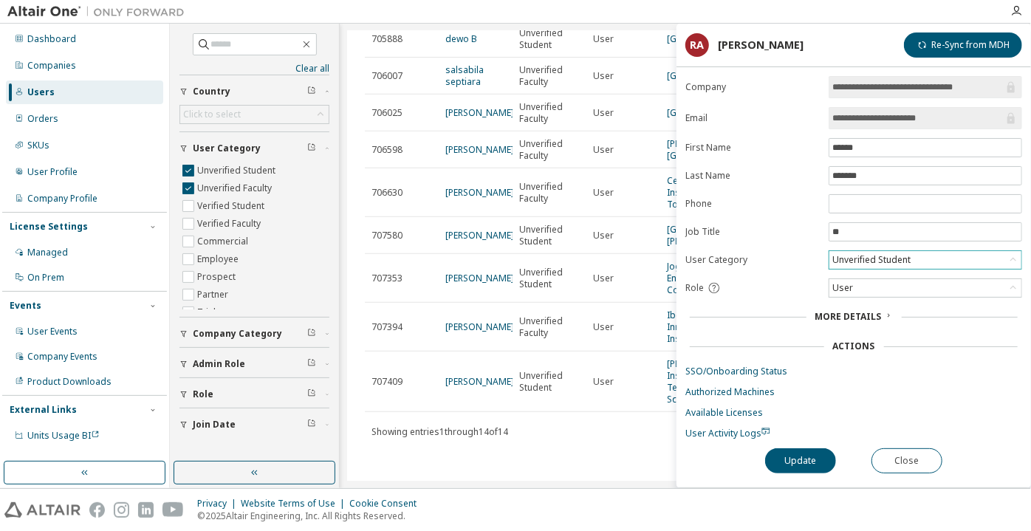
click at [910, 262] on div "Unverified Student" at bounding box center [871, 260] width 83 height 16
click at [917, 297] on li "Verified Student" at bounding box center [924, 295] width 189 height 19
click at [797, 459] on button "Update" at bounding box center [800, 460] width 71 height 25
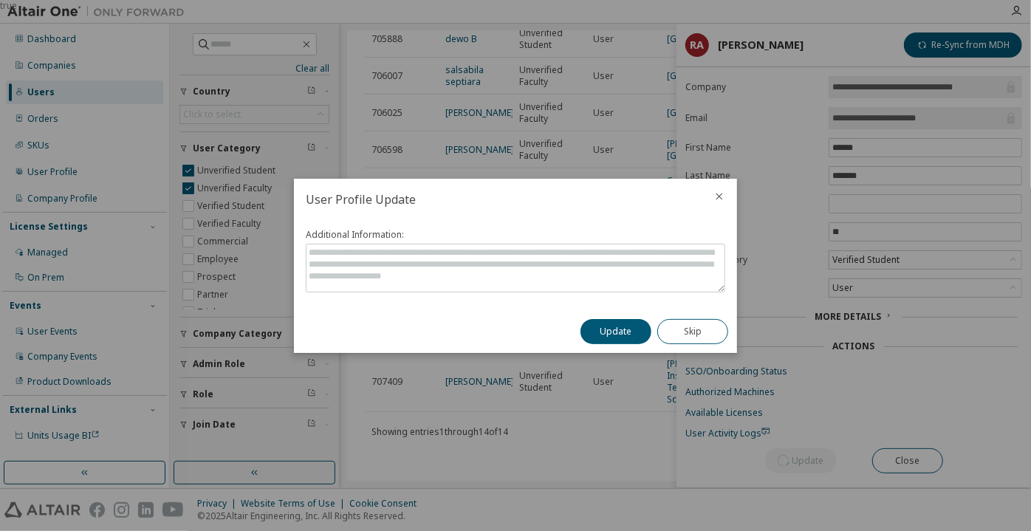
click at [642, 323] on button "Update" at bounding box center [615, 331] width 71 height 25
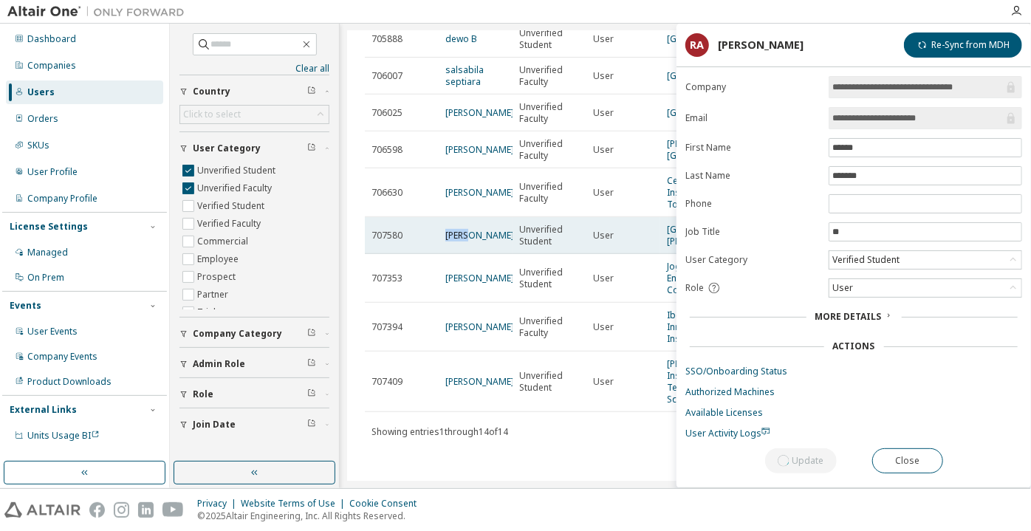
click at [444, 230] on td "[PERSON_NAME]" at bounding box center [476, 235] width 74 height 37
click at [454, 233] on link "[PERSON_NAME]" at bounding box center [479, 235] width 69 height 13
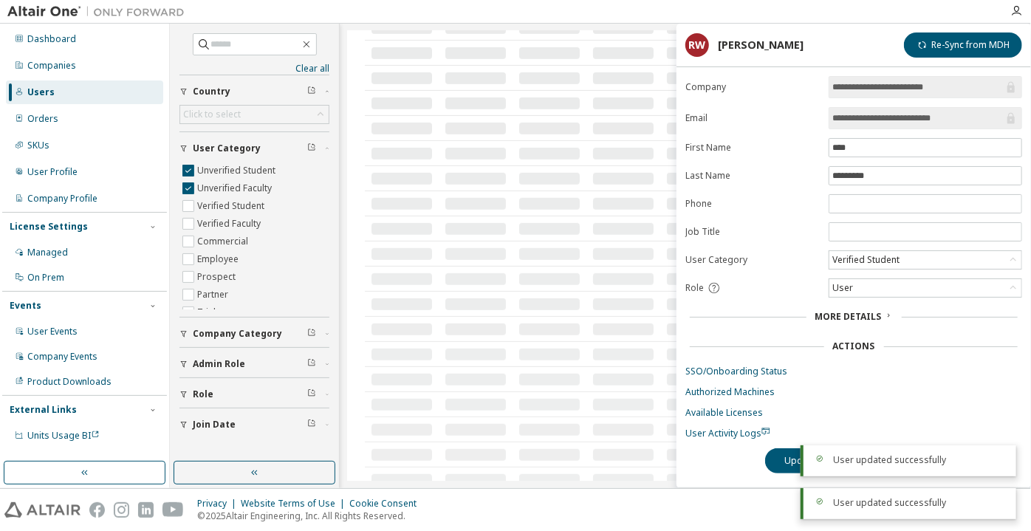
scroll to position [336, 0]
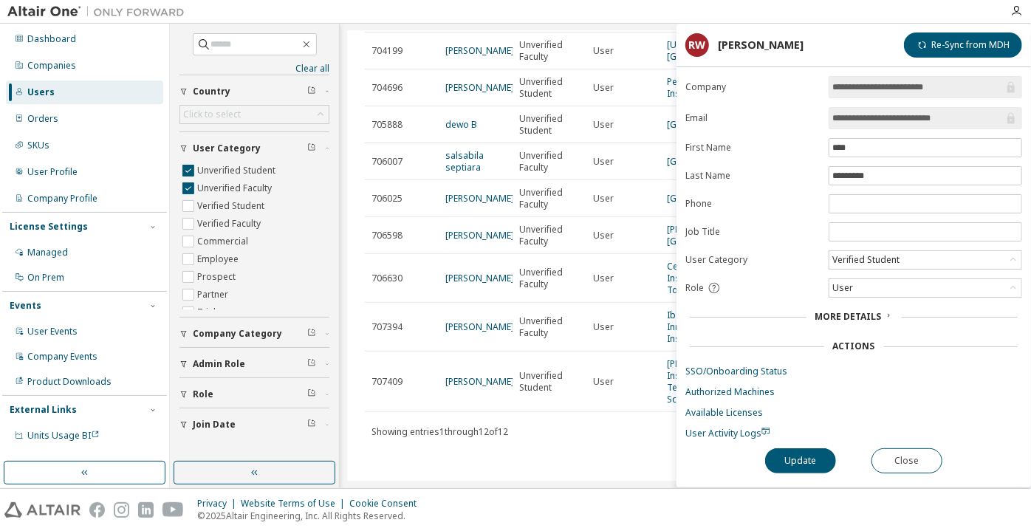
drag, startPoint x: 975, startPoint y: 119, endPoint x: 827, endPoint y: 123, distance: 147.7
click at [827, 123] on form "**********" at bounding box center [853, 257] width 337 height 363
click at [862, 262] on div "Verified Student" at bounding box center [866, 260] width 72 height 16
click at [864, 326] on li "Verified Faculty" at bounding box center [924, 333] width 189 height 19
click at [811, 451] on button "Update" at bounding box center [800, 460] width 71 height 25
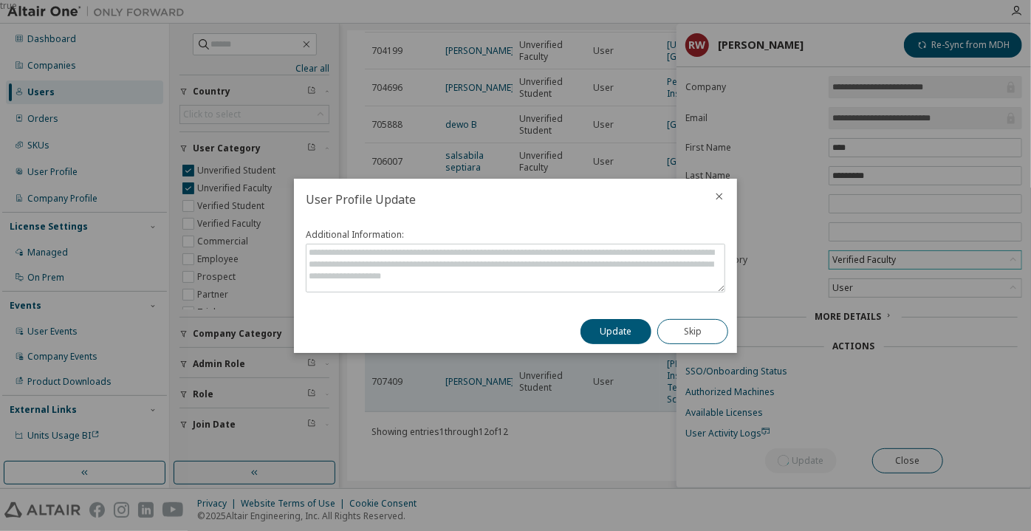
click at [635, 336] on button "Update" at bounding box center [615, 331] width 71 height 25
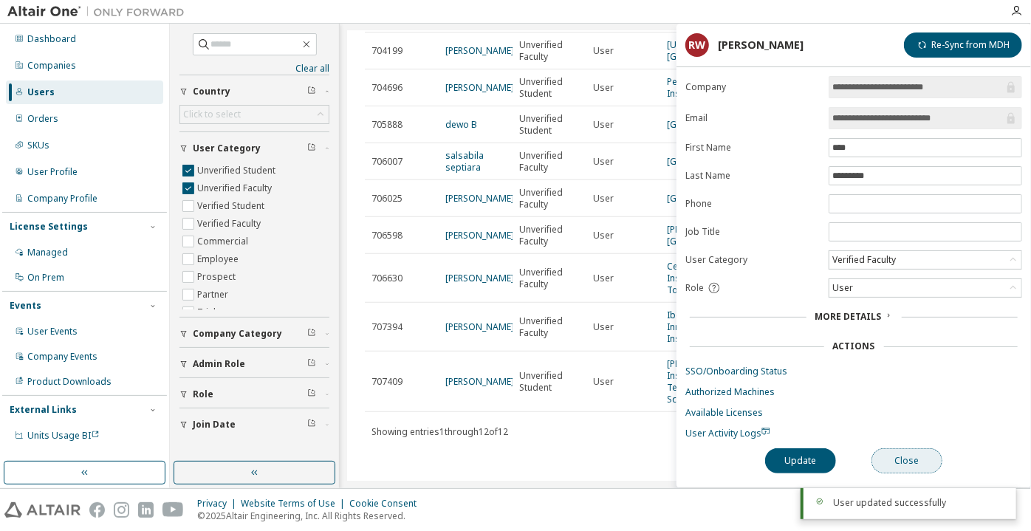
click at [910, 456] on button "Close" at bounding box center [906, 460] width 71 height 25
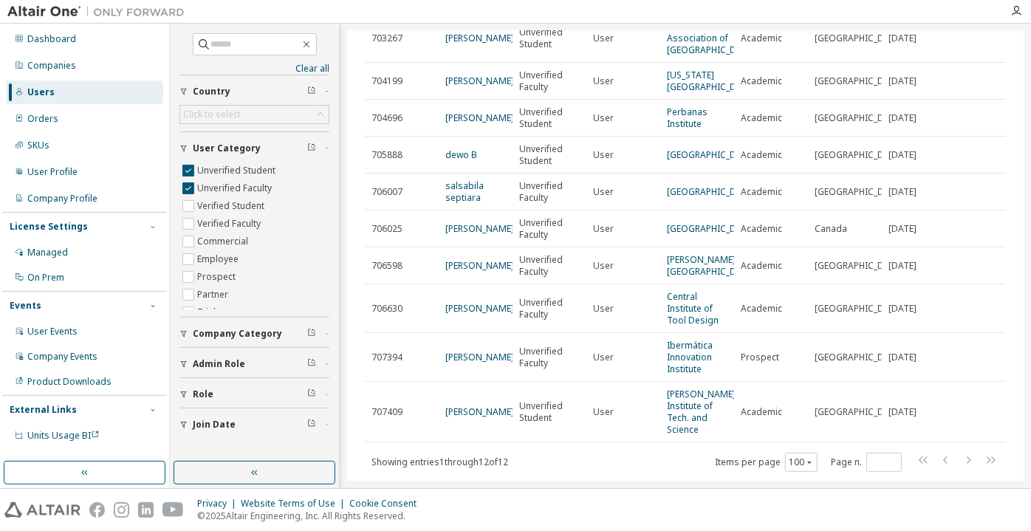
scroll to position [335, 0]
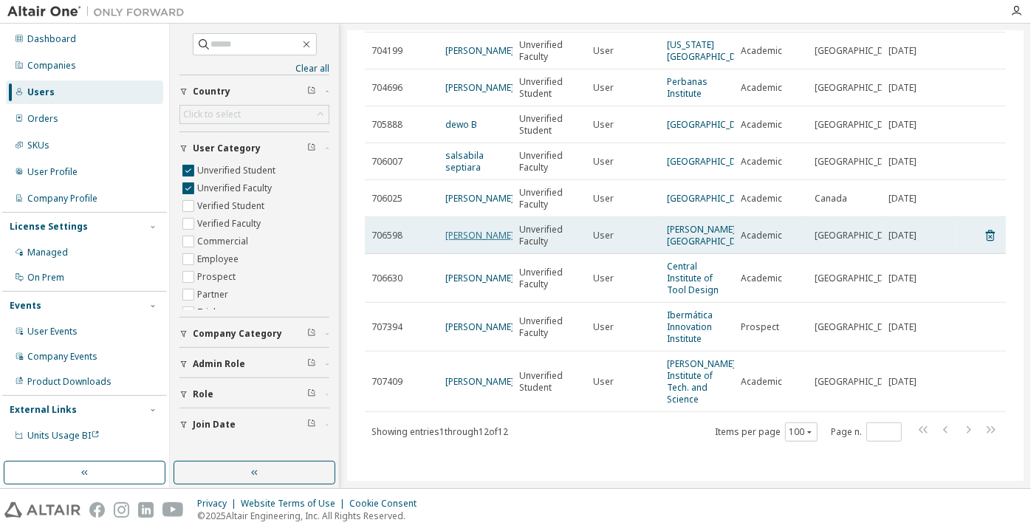
click at [450, 229] on link "[PERSON_NAME]" at bounding box center [479, 235] width 69 height 13
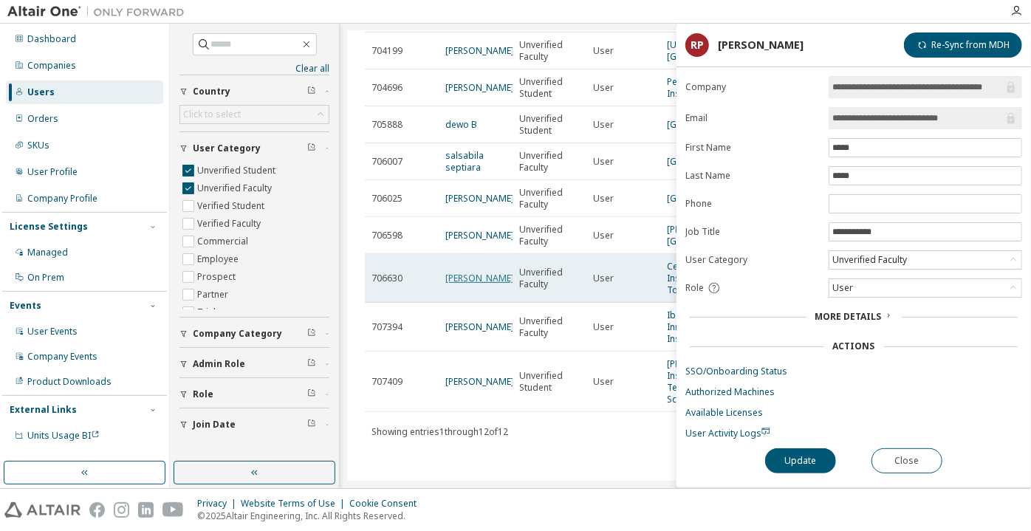
click at [492, 272] on link "[PERSON_NAME]" at bounding box center [479, 278] width 69 height 13
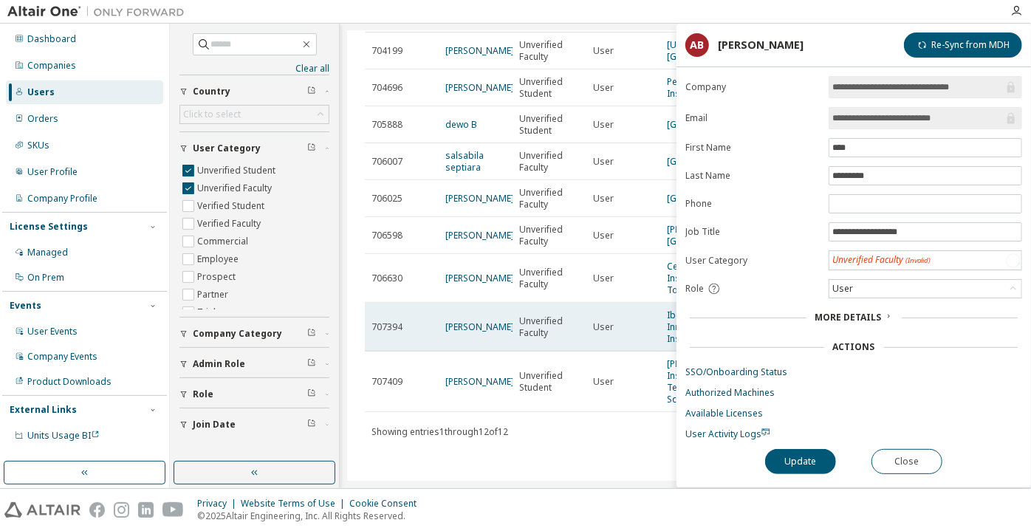
click at [478, 314] on td "[PERSON_NAME]" at bounding box center [476, 327] width 74 height 49
click at [476, 320] on link "[PERSON_NAME]" at bounding box center [479, 326] width 69 height 13
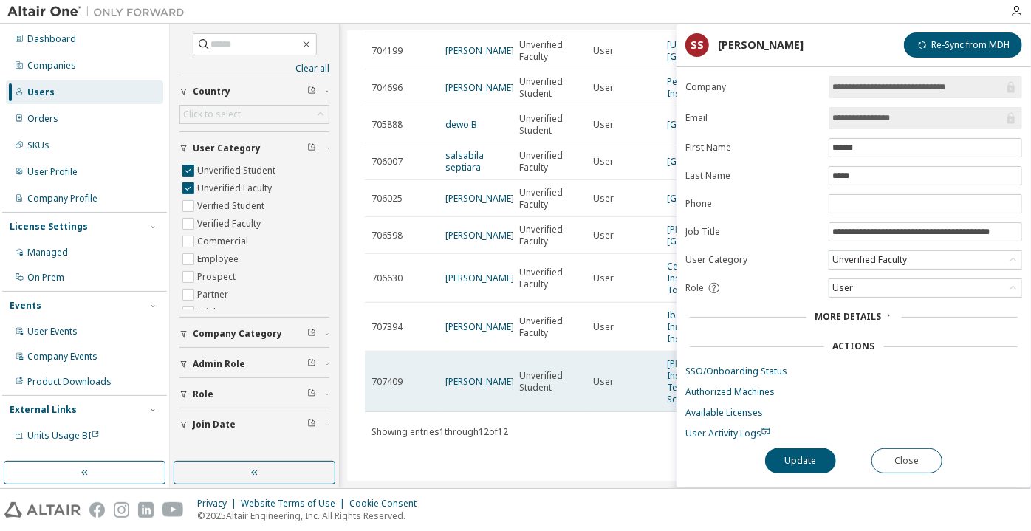
click at [475, 379] on td "[PERSON_NAME]" at bounding box center [476, 381] width 74 height 61
click at [472, 375] on link "[PERSON_NAME]" at bounding box center [479, 381] width 69 height 13
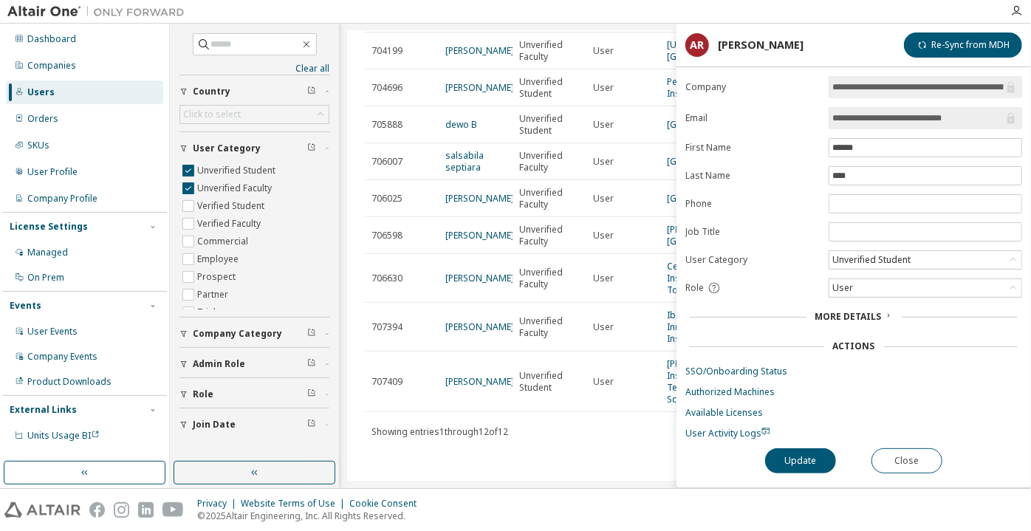
drag, startPoint x: 979, startPoint y: 115, endPoint x: 913, endPoint y: 114, distance: 65.7
click at [913, 114] on input "**********" at bounding box center [917, 118] width 171 height 15
